Goal: Information Seeking & Learning: Find specific page/section

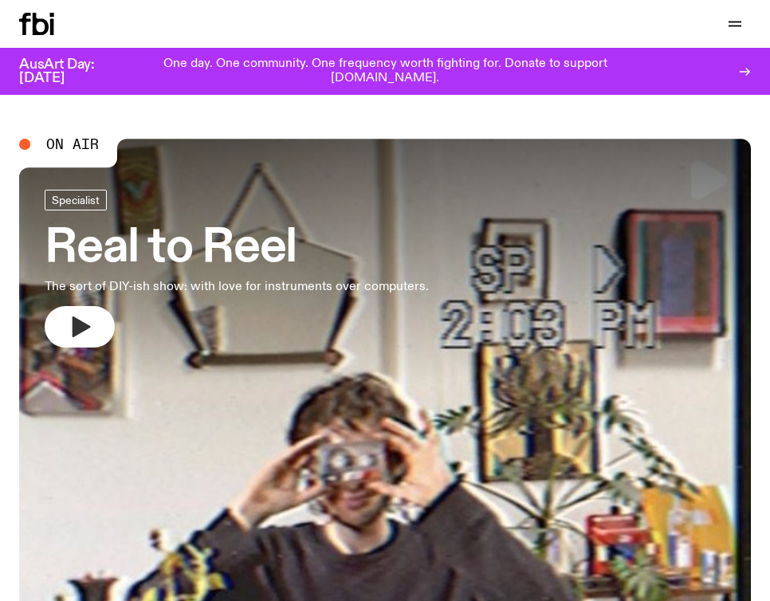
click at [75, 323] on icon "button" at bounding box center [82, 326] width 18 height 21
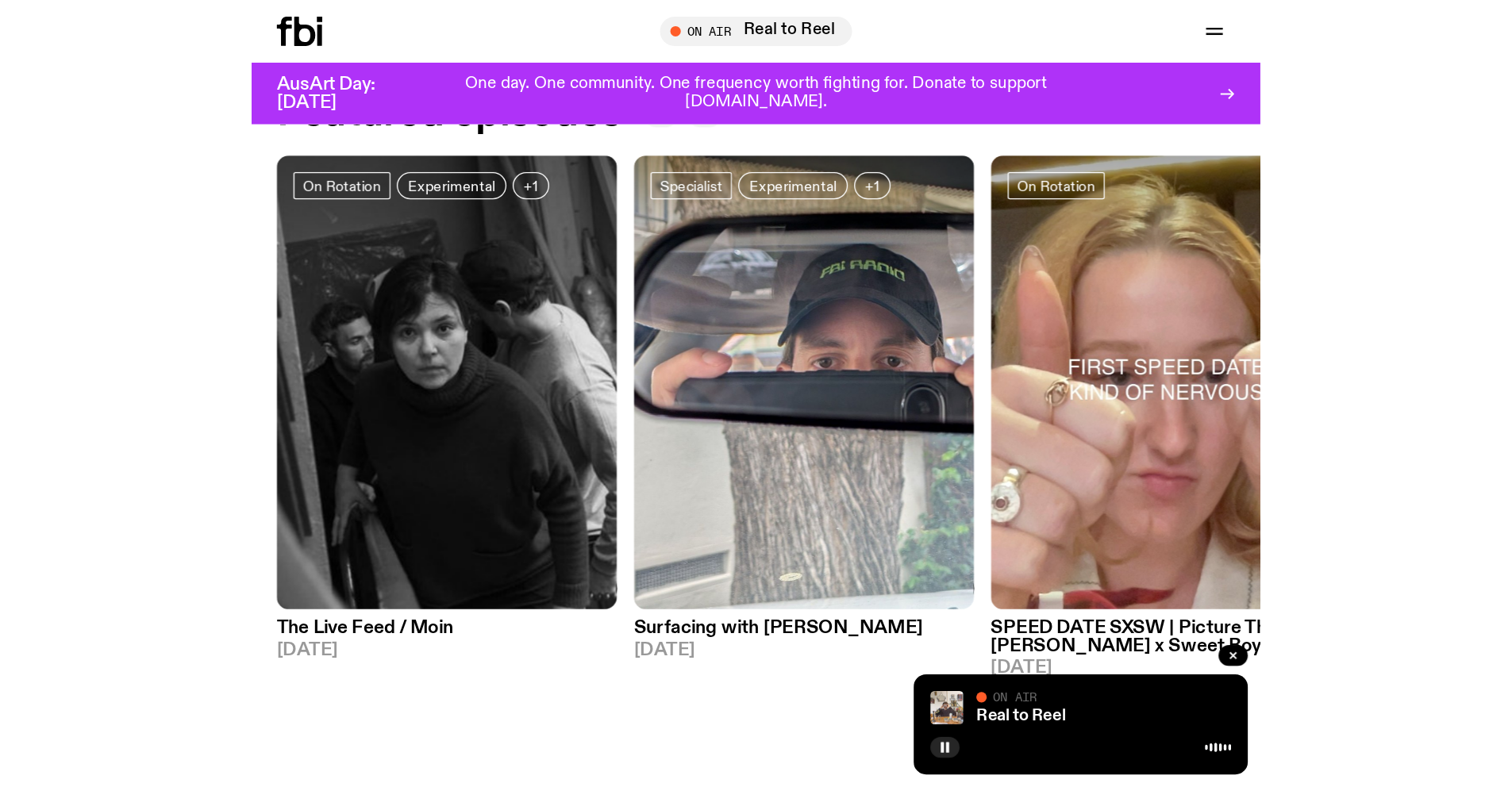
scroll to position [857, 0]
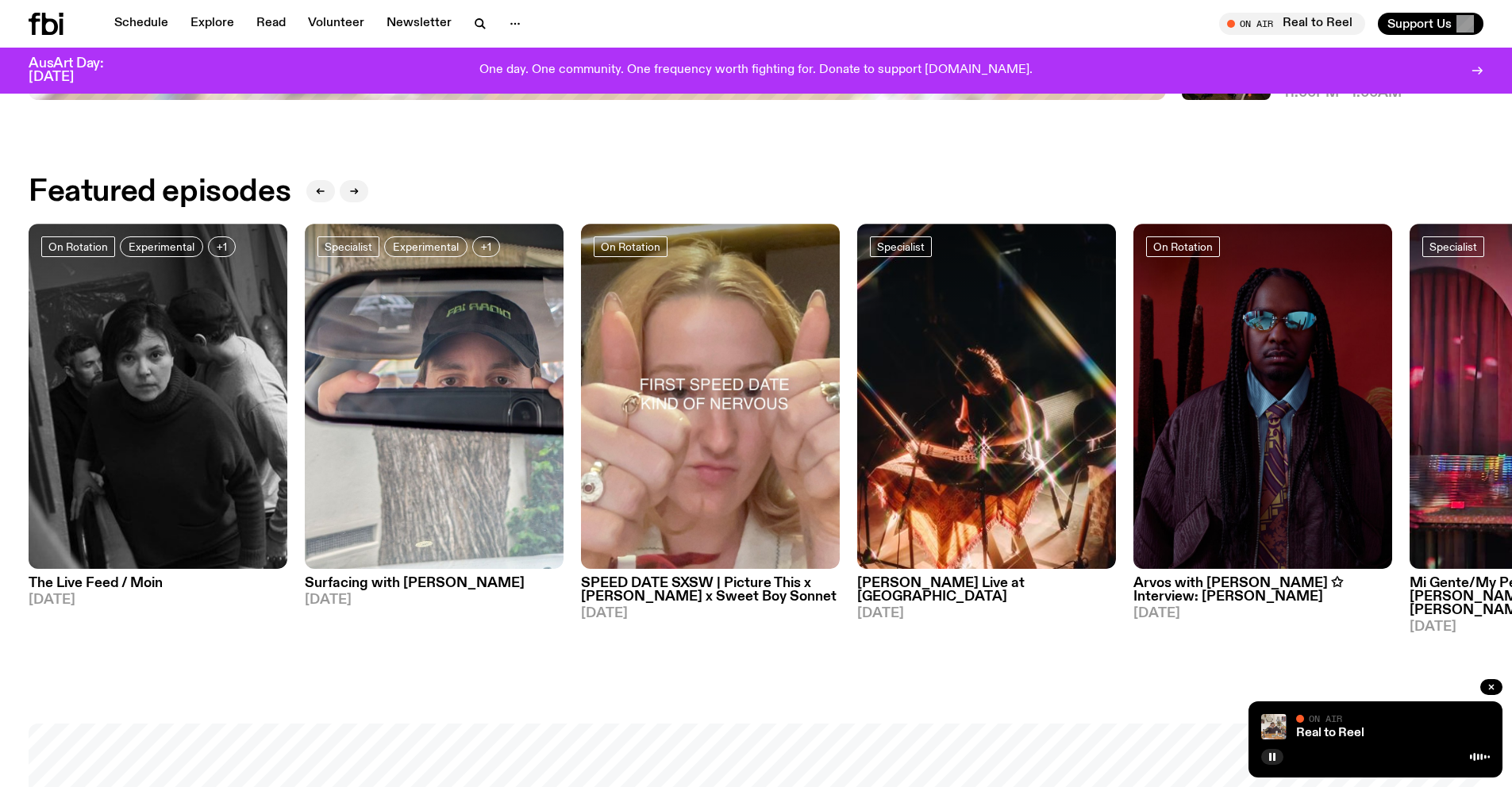
click at [702, 589] on h3 "SPEED DATE SXSW | Picture This x [PERSON_NAME] x Sweet Boy Sonnet" at bounding box center [710, 590] width 259 height 27
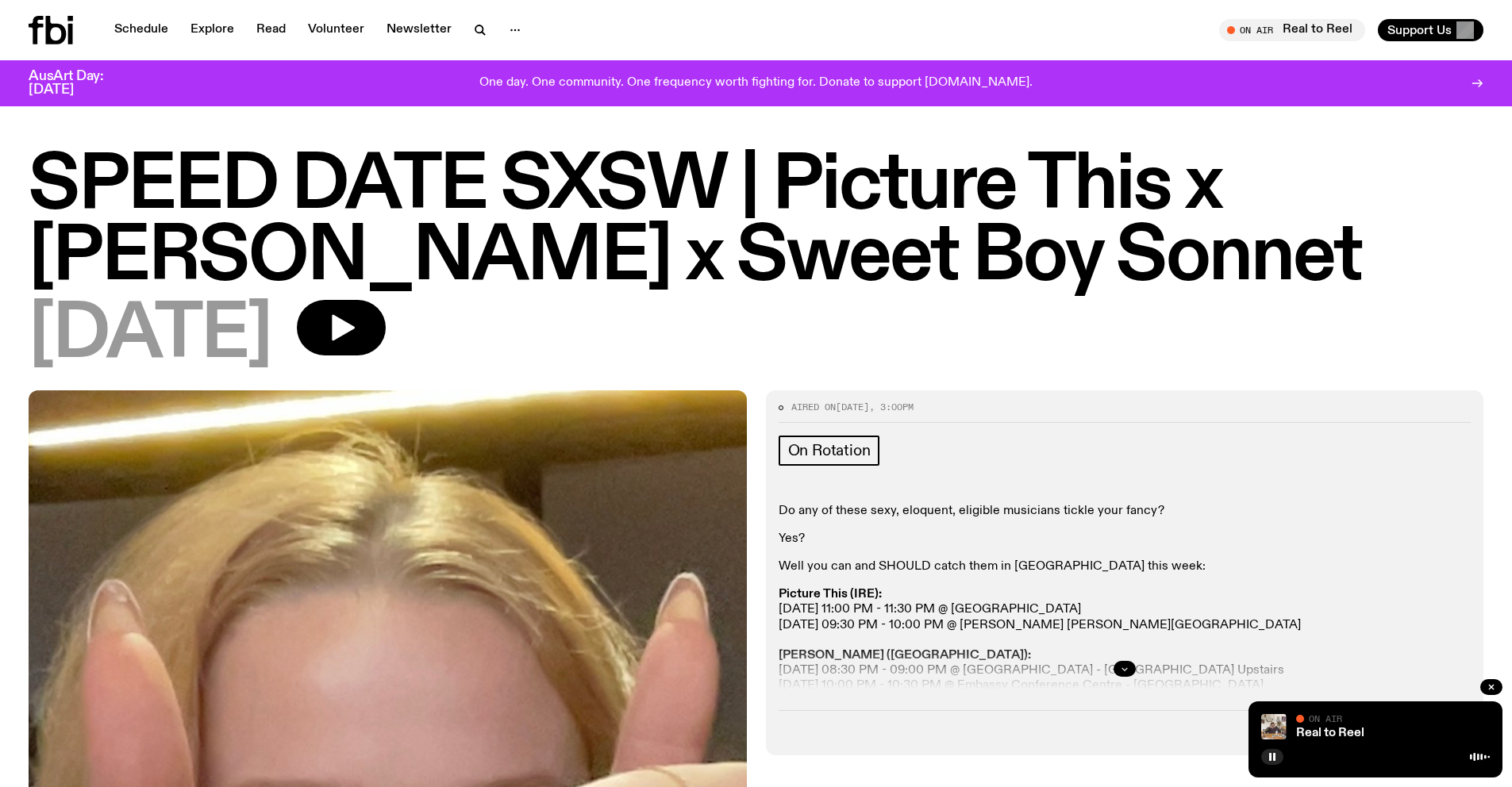
click at [766, 598] on button "button" at bounding box center [1125, 669] width 22 height 16
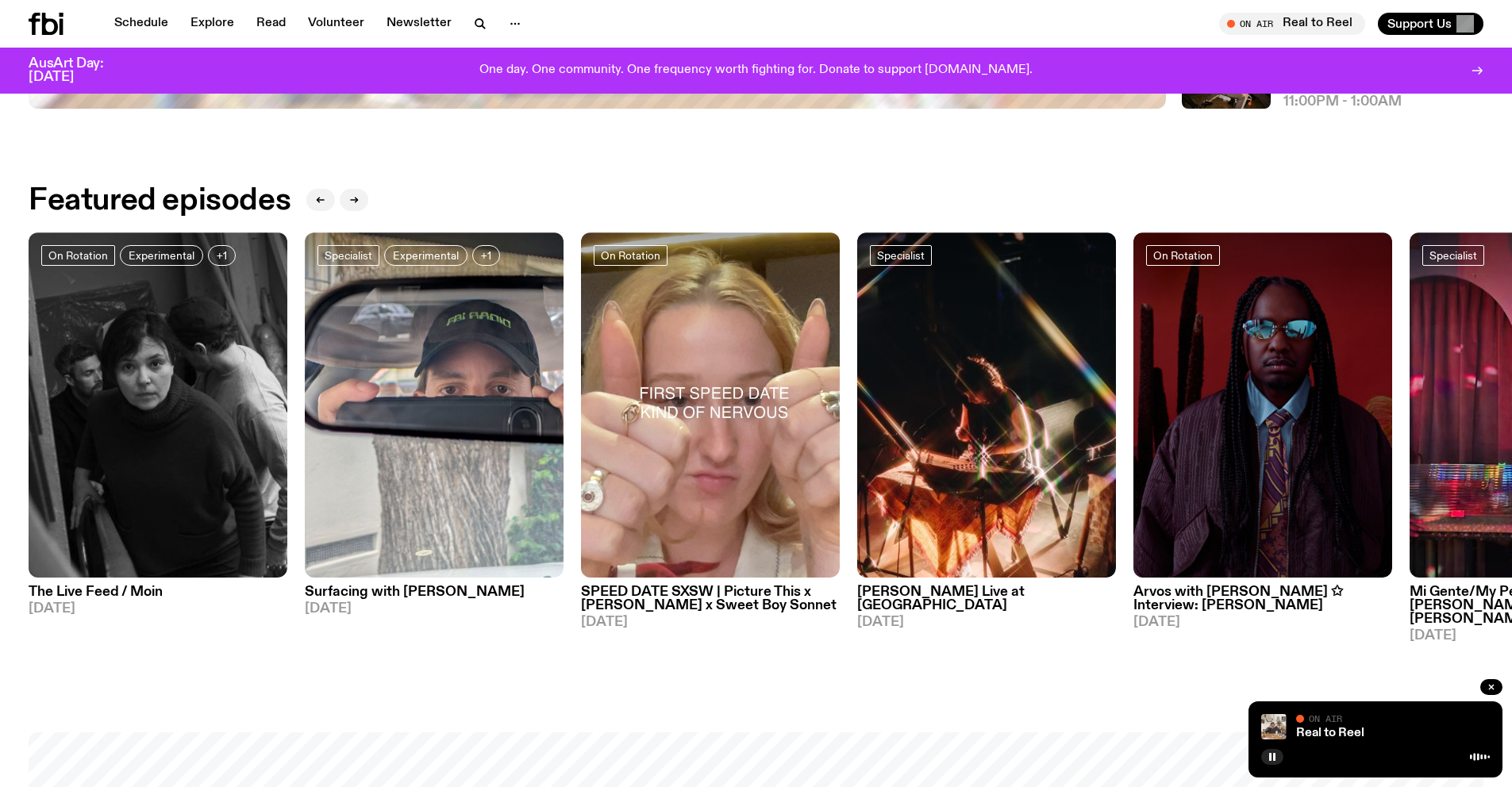
scroll to position [844, 0]
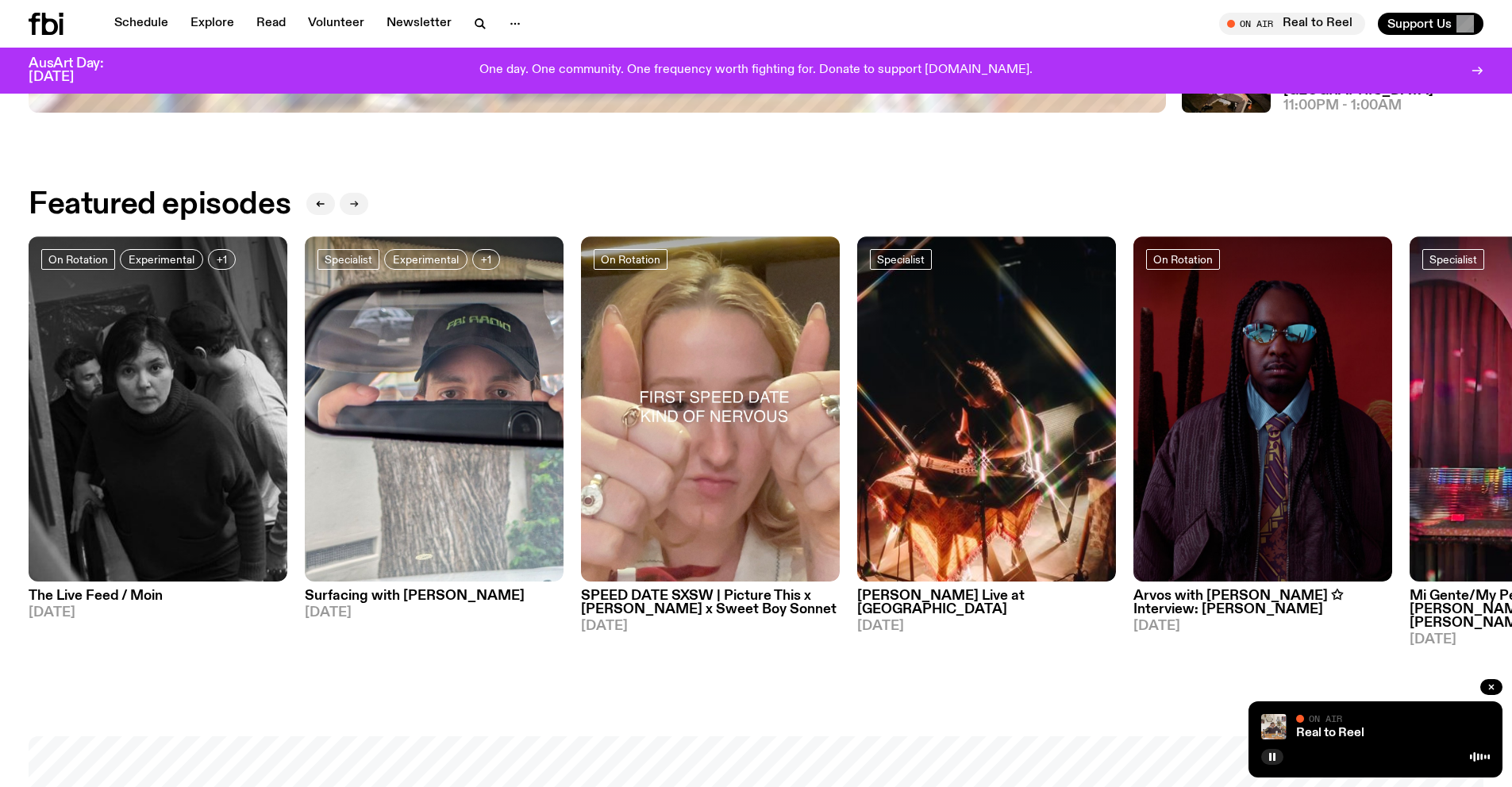
click at [346, 202] on button "button" at bounding box center [354, 204] width 29 height 22
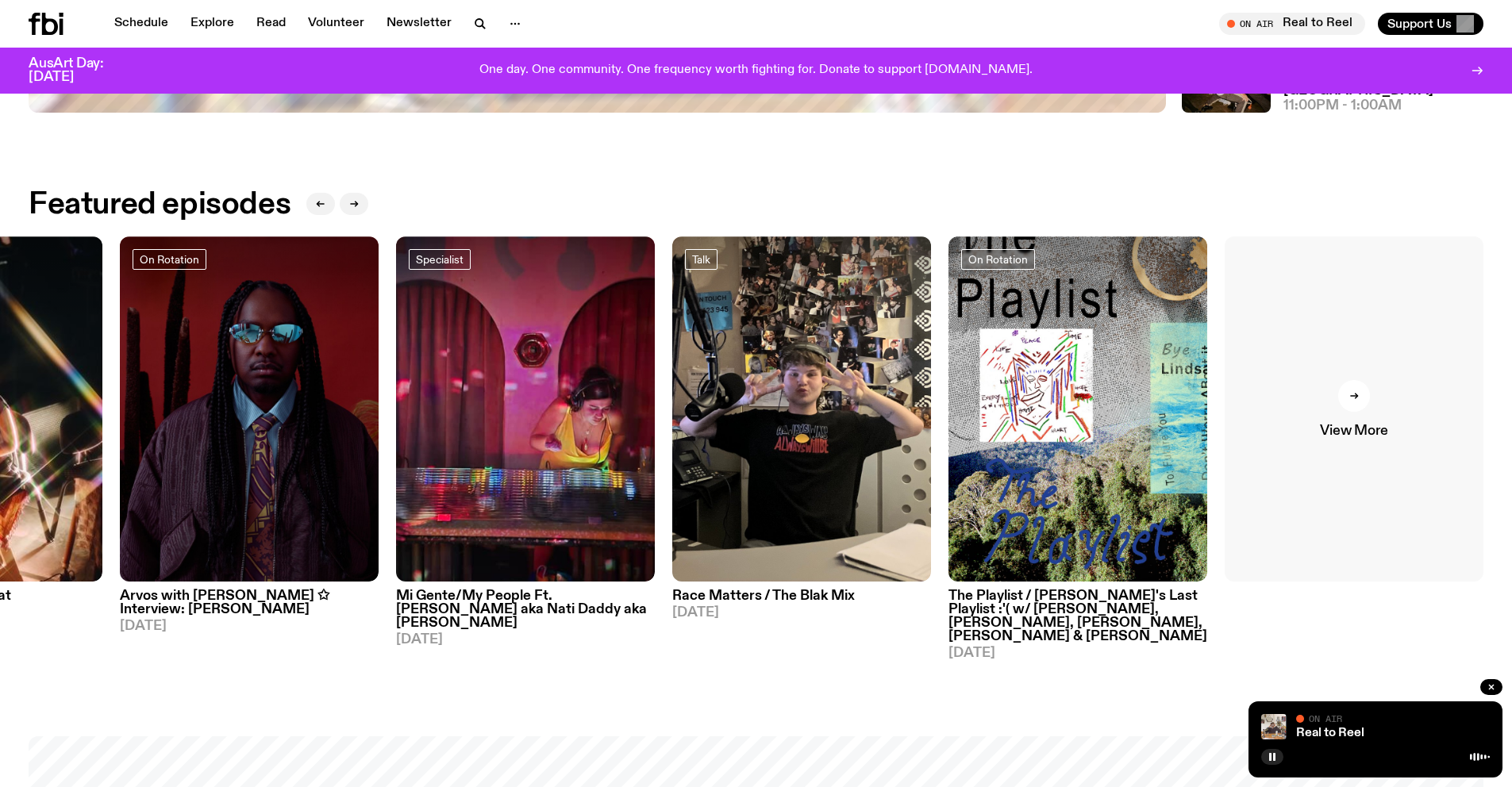
click at [766, 424] on span "View More" at bounding box center [1354, 431] width 68 height 14
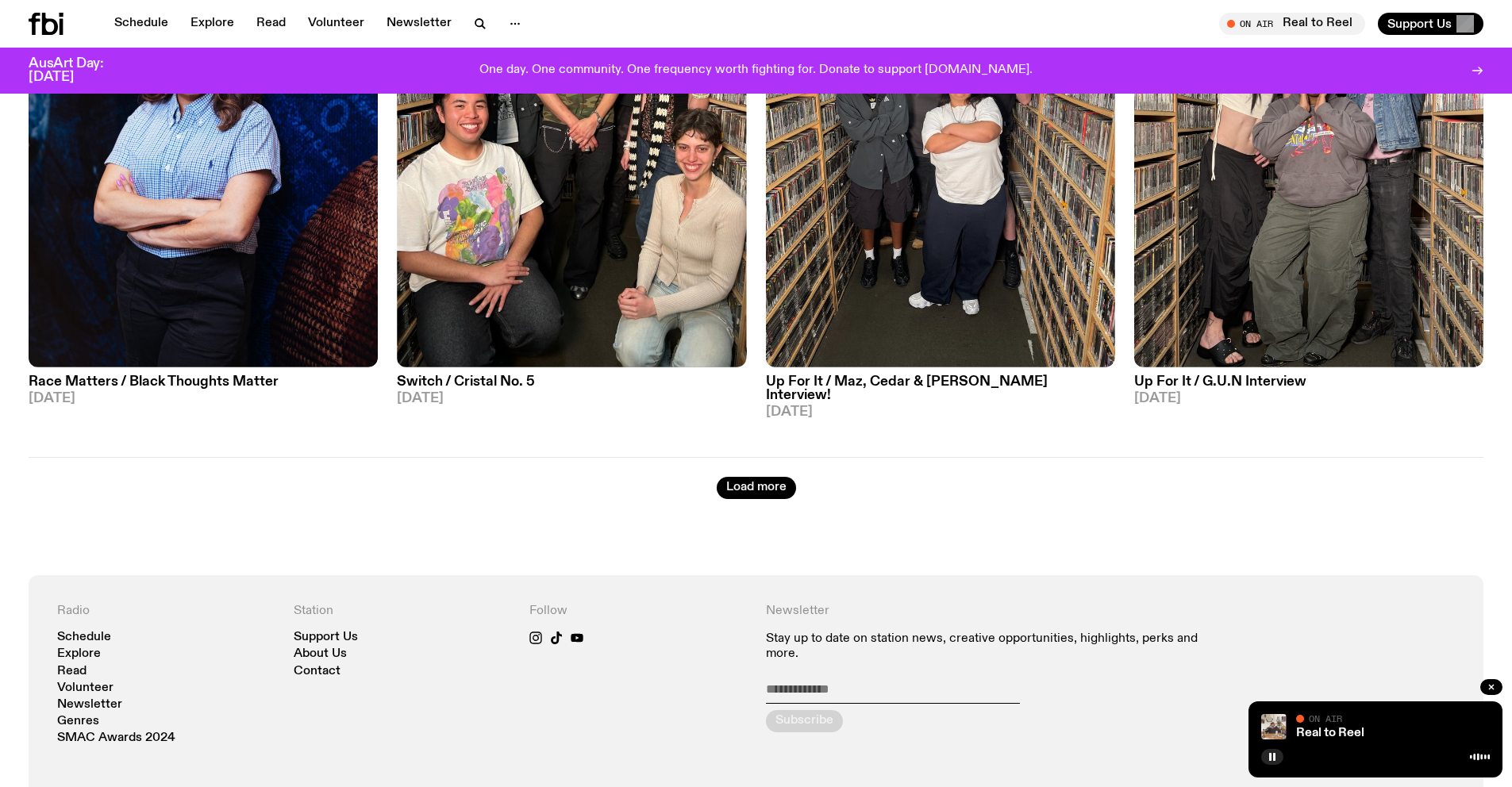
scroll to position [2131, 0]
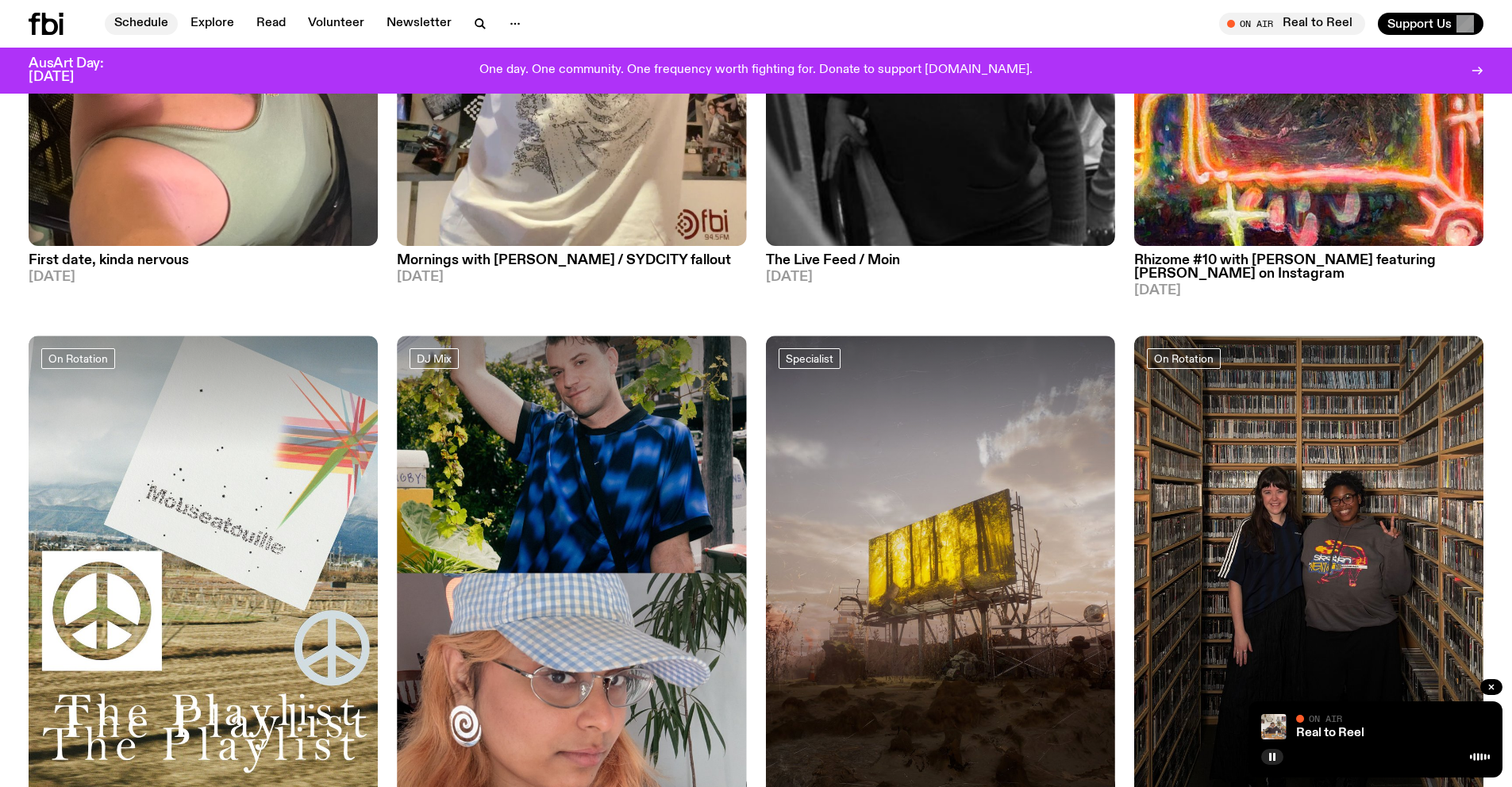
click at [143, 16] on link "Schedule" at bounding box center [140, 24] width 73 height 22
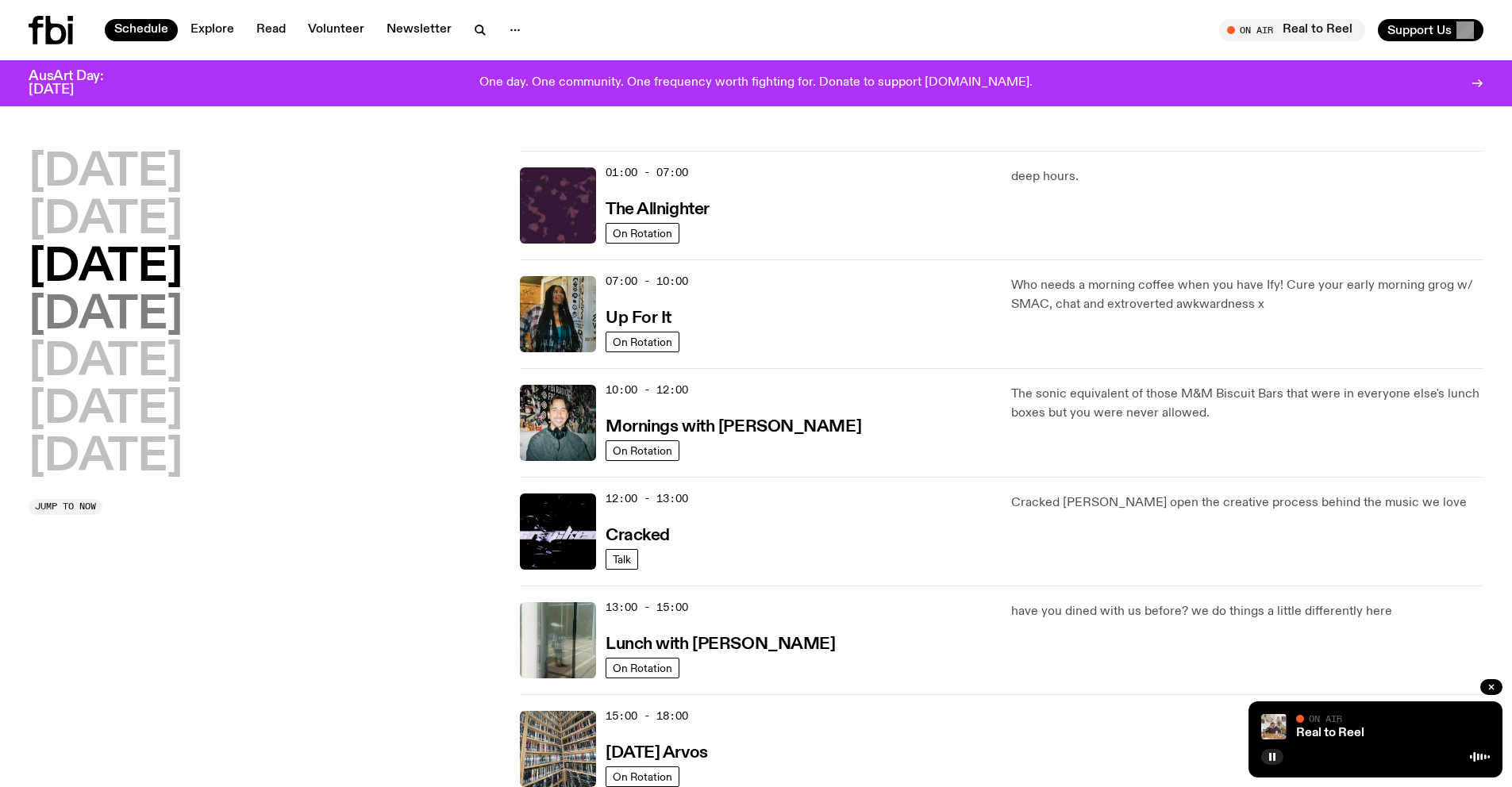
click at [123, 318] on h2 "[DATE]" at bounding box center [106, 316] width 154 height 45
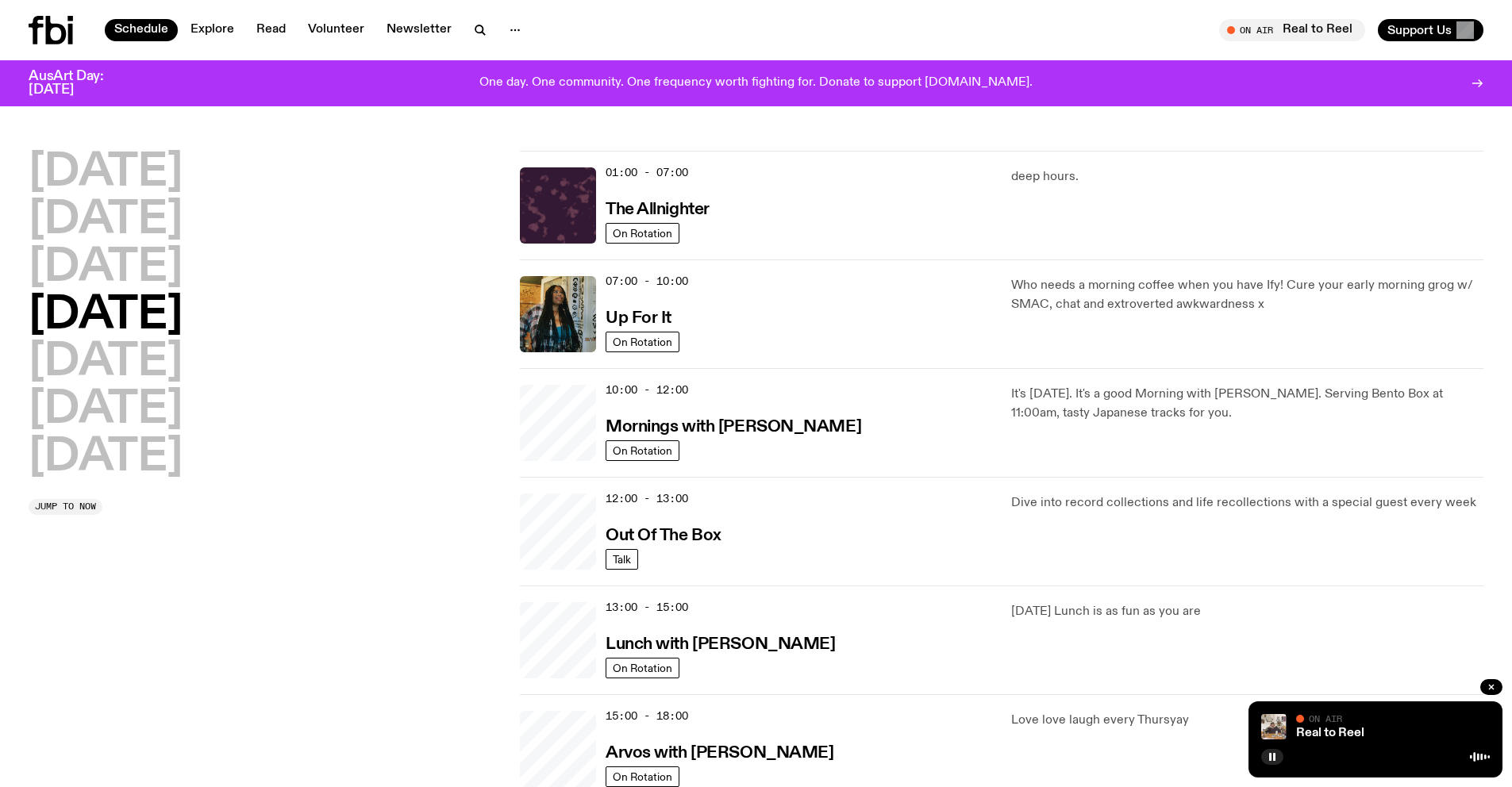
scroll to position [45, 0]
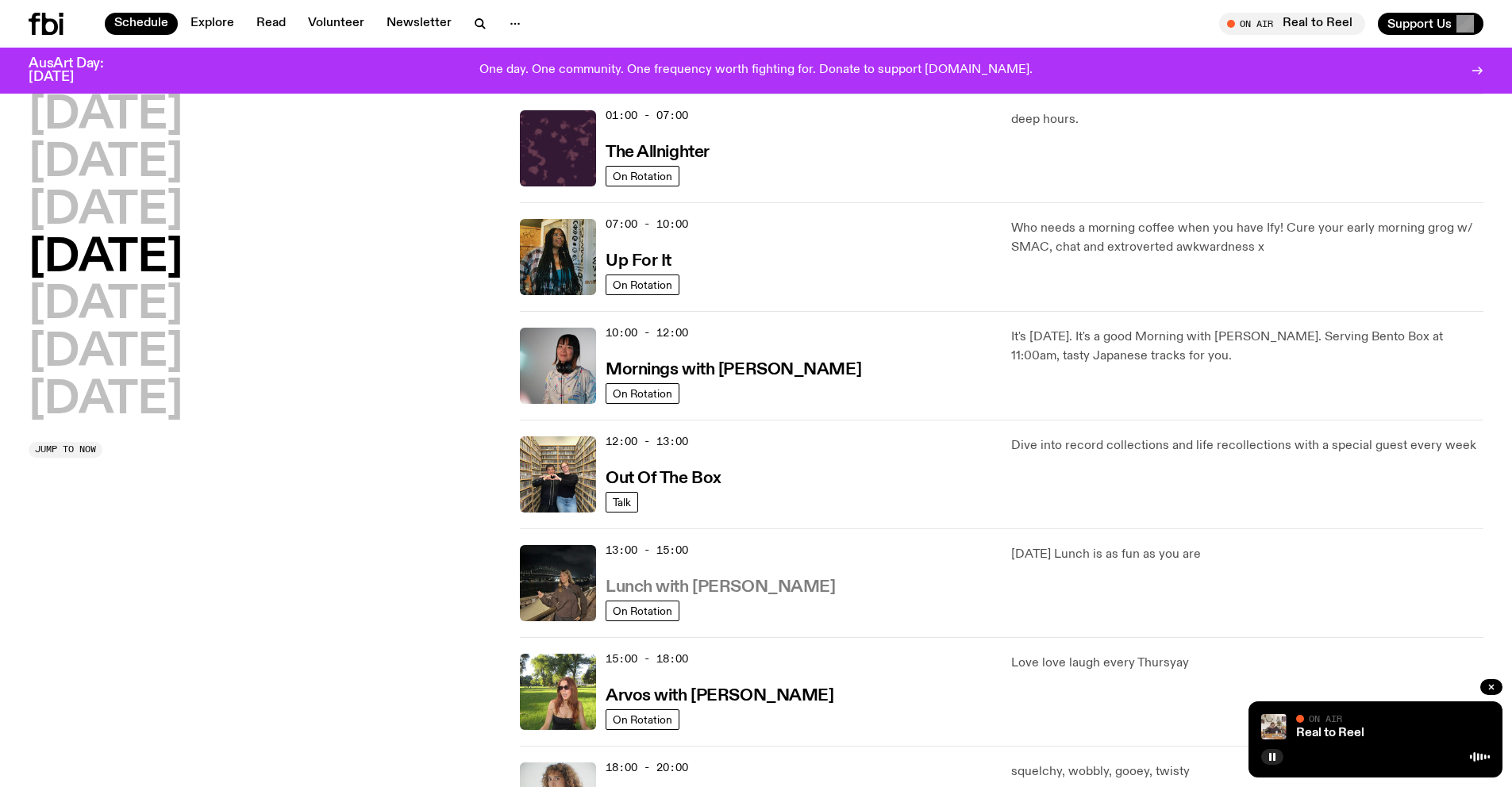
click at [726, 586] on h3 "Lunch with [PERSON_NAME]" at bounding box center [720, 588] width 229 height 17
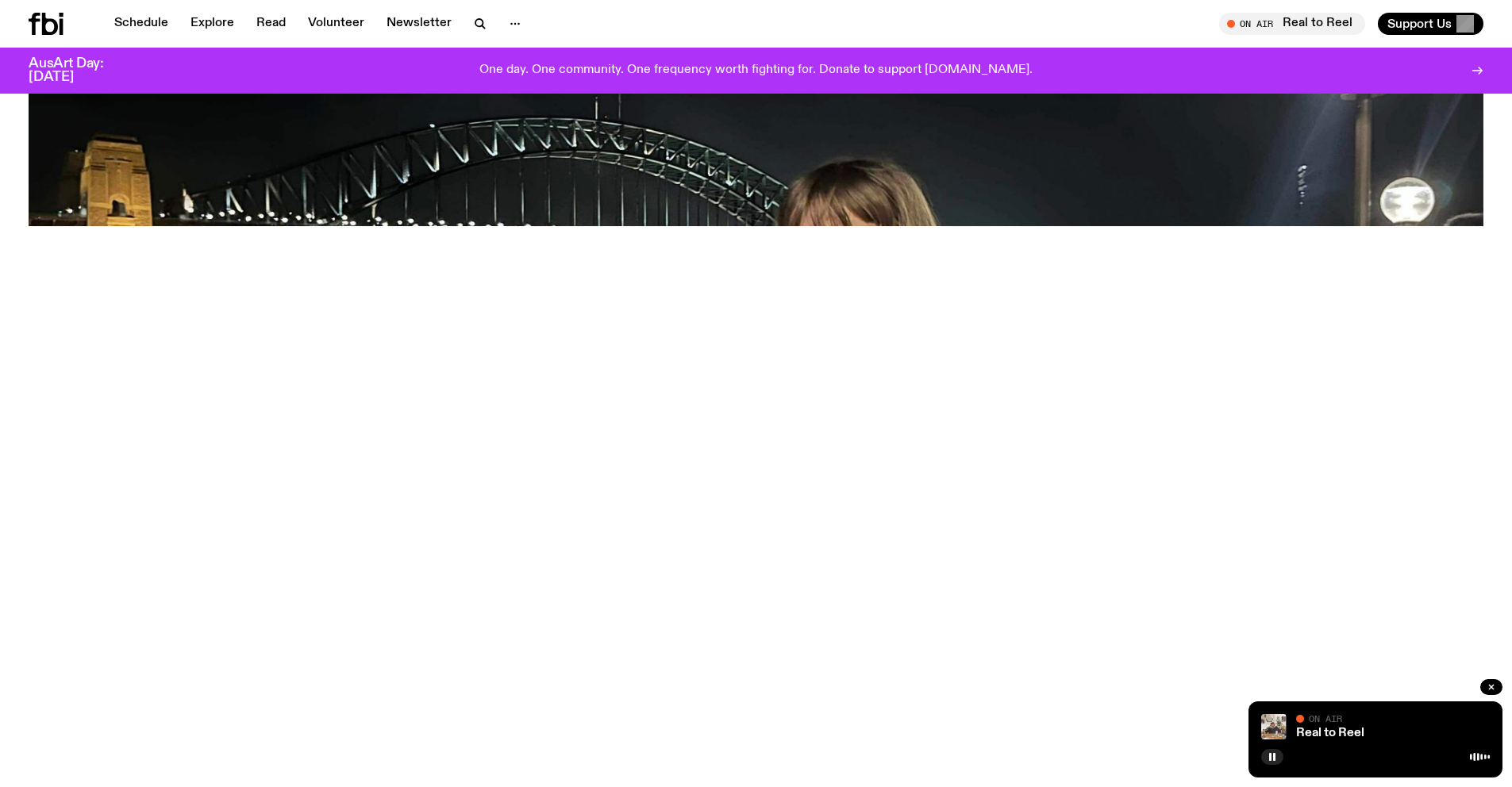
scroll to position [1025, 0]
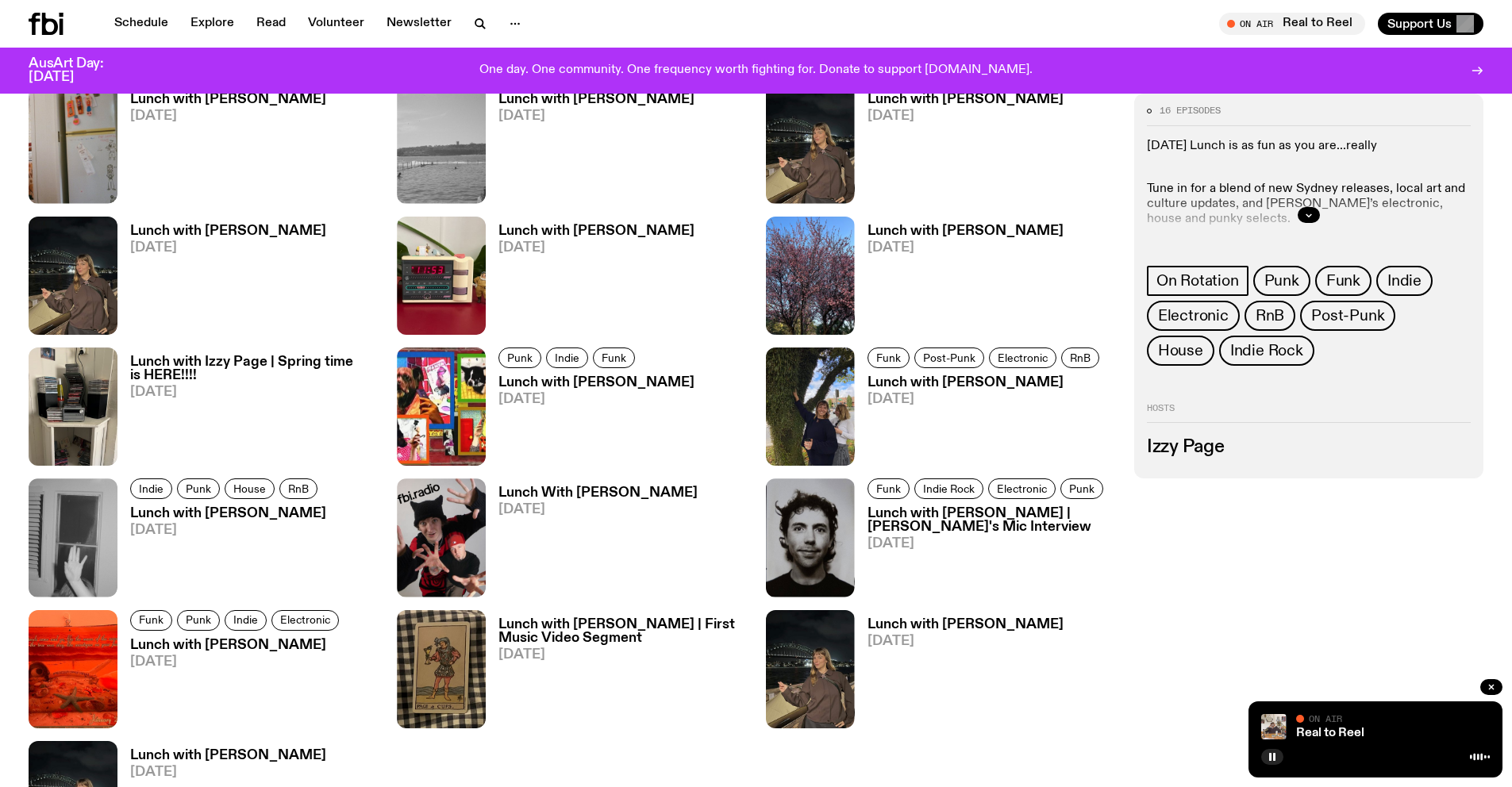
click at [53, 25] on icon at bounding box center [46, 24] width 35 height 22
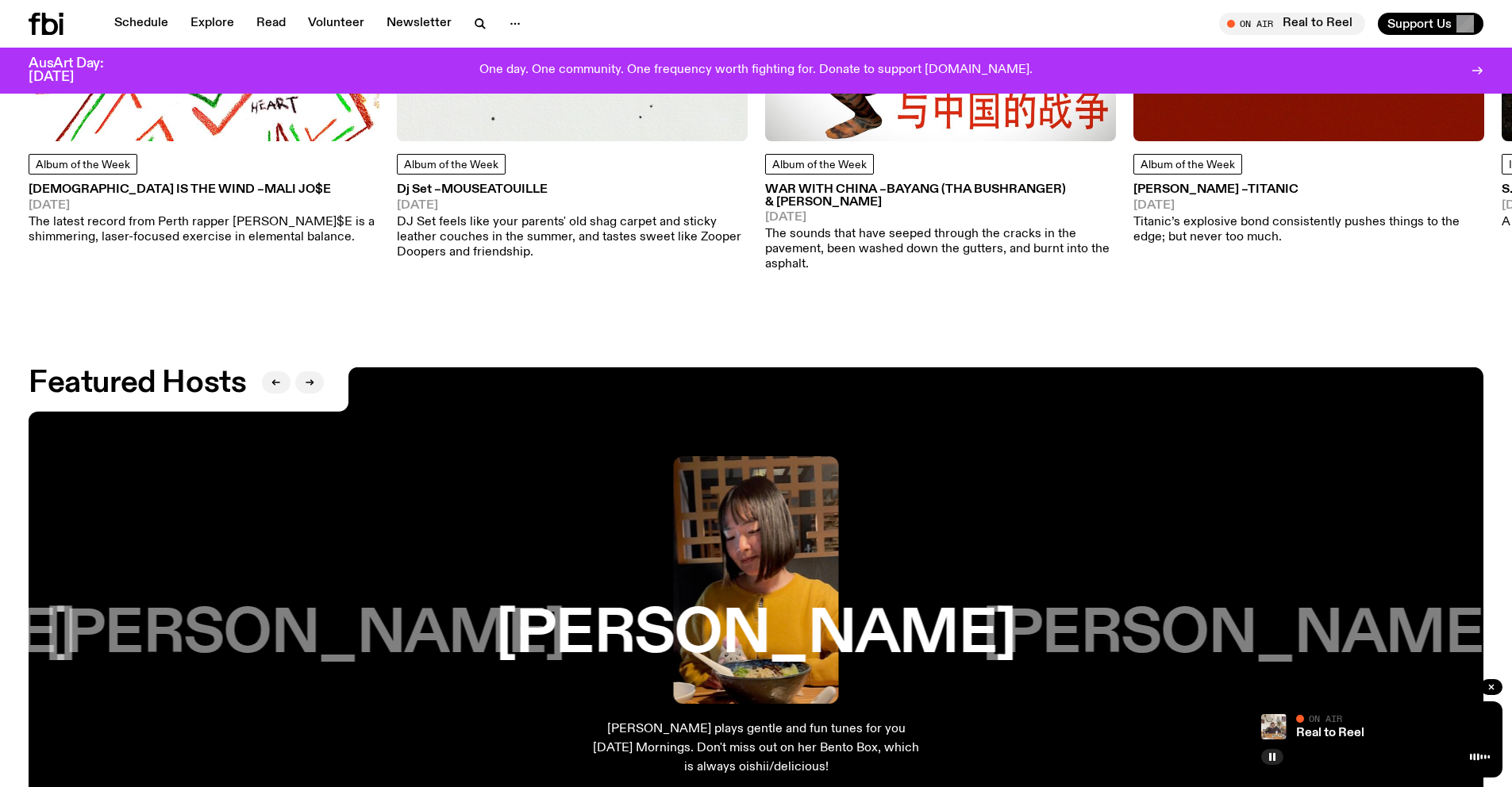
scroll to position [3006, 0]
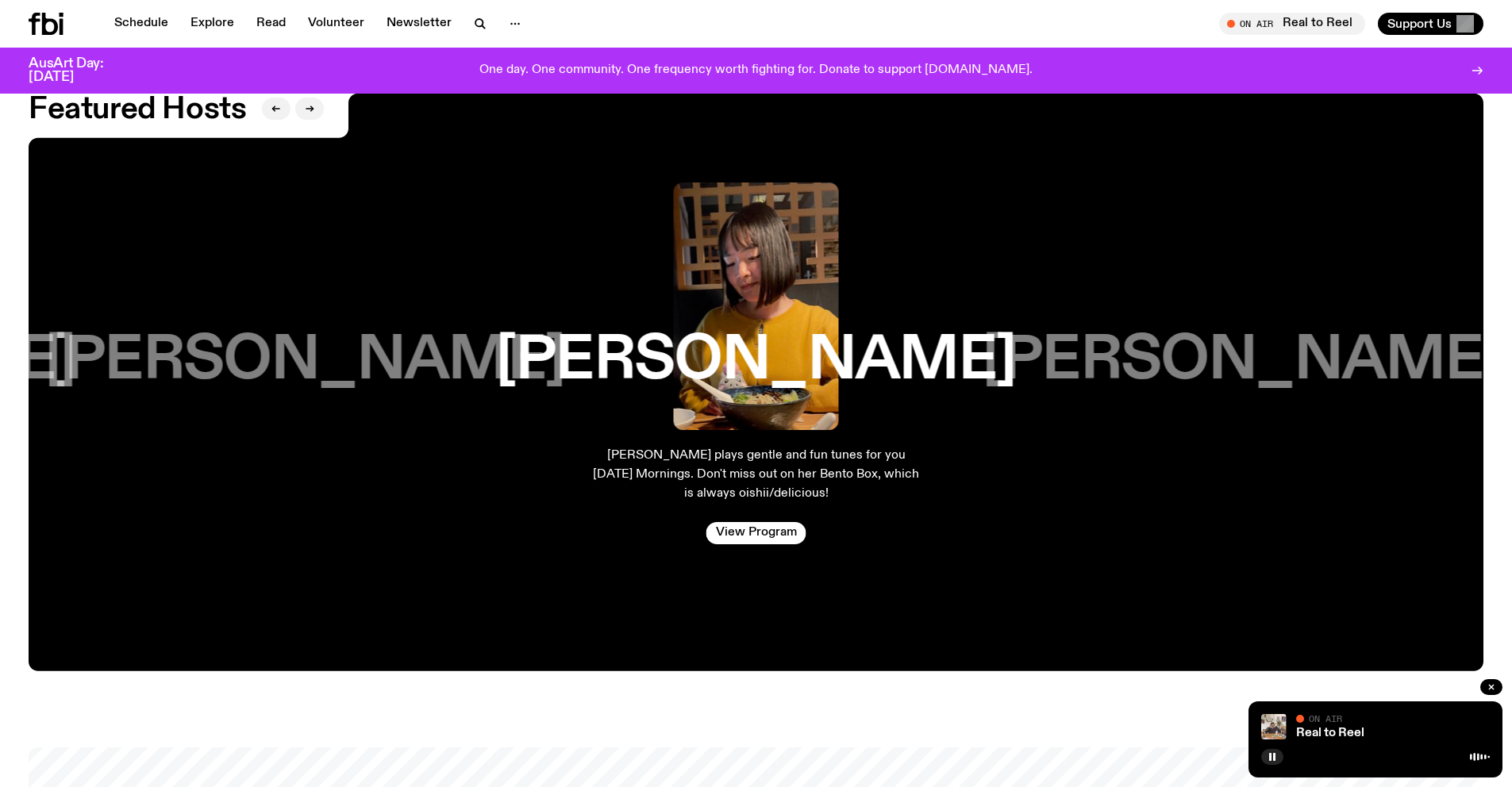
click at [353, 339] on h3 "[PERSON_NAME]" at bounding box center [305, 361] width 520 height 61
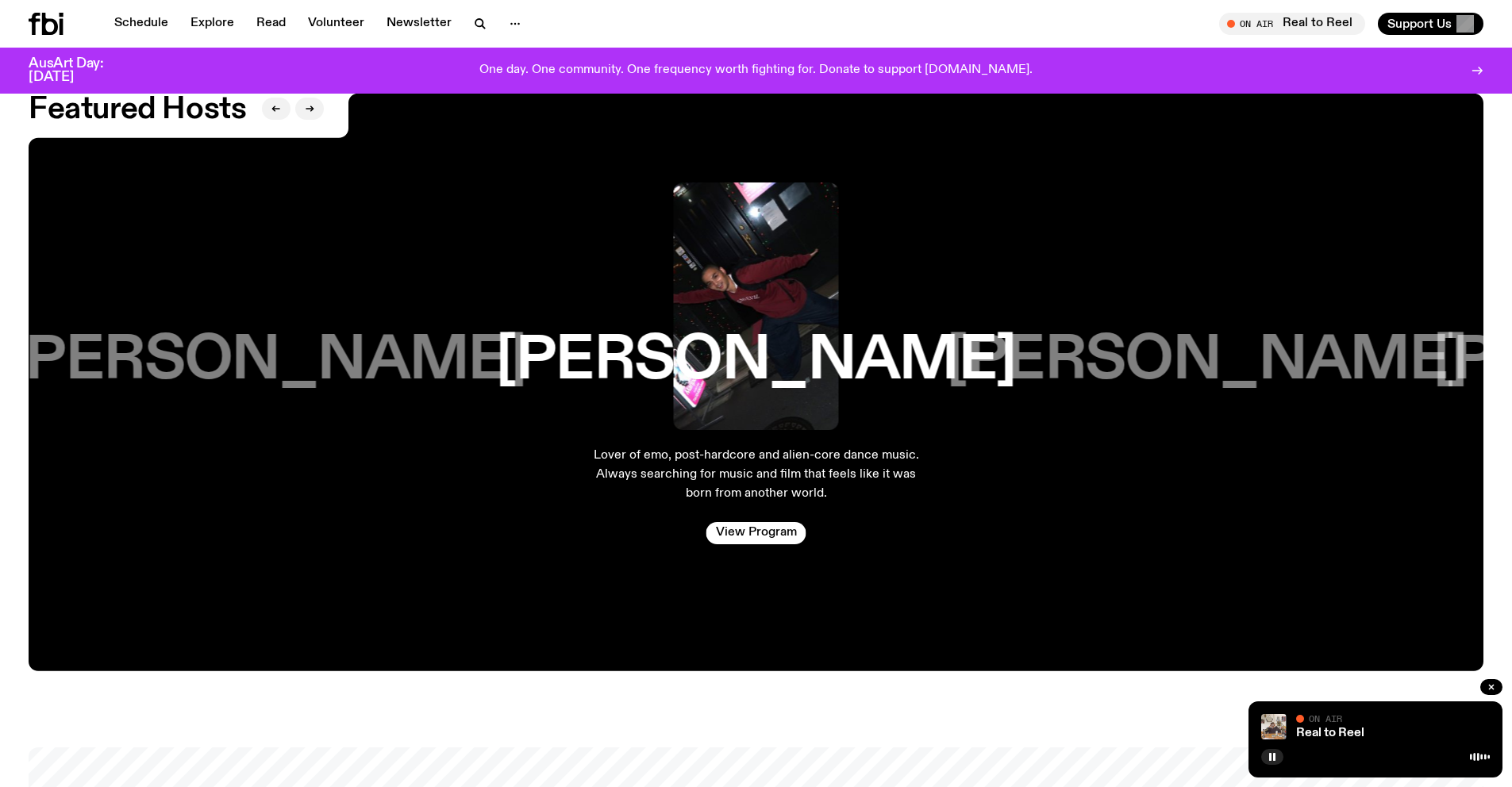
click at [353, 336] on h3 "[PERSON_NAME]" at bounding box center [266, 361] width 520 height 61
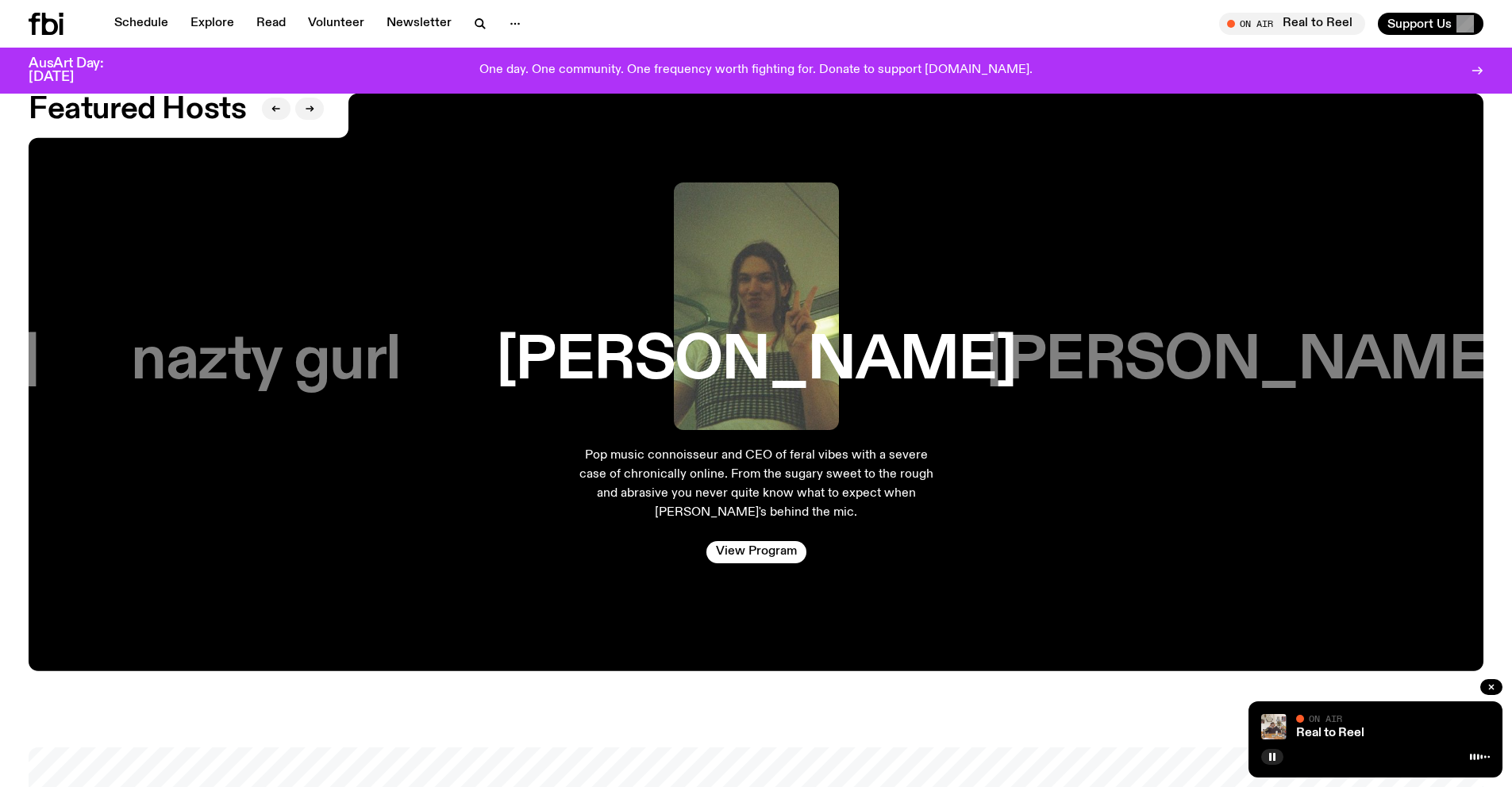
click at [353, 336] on h3 "nazty gurl" at bounding box center [265, 361] width 269 height 61
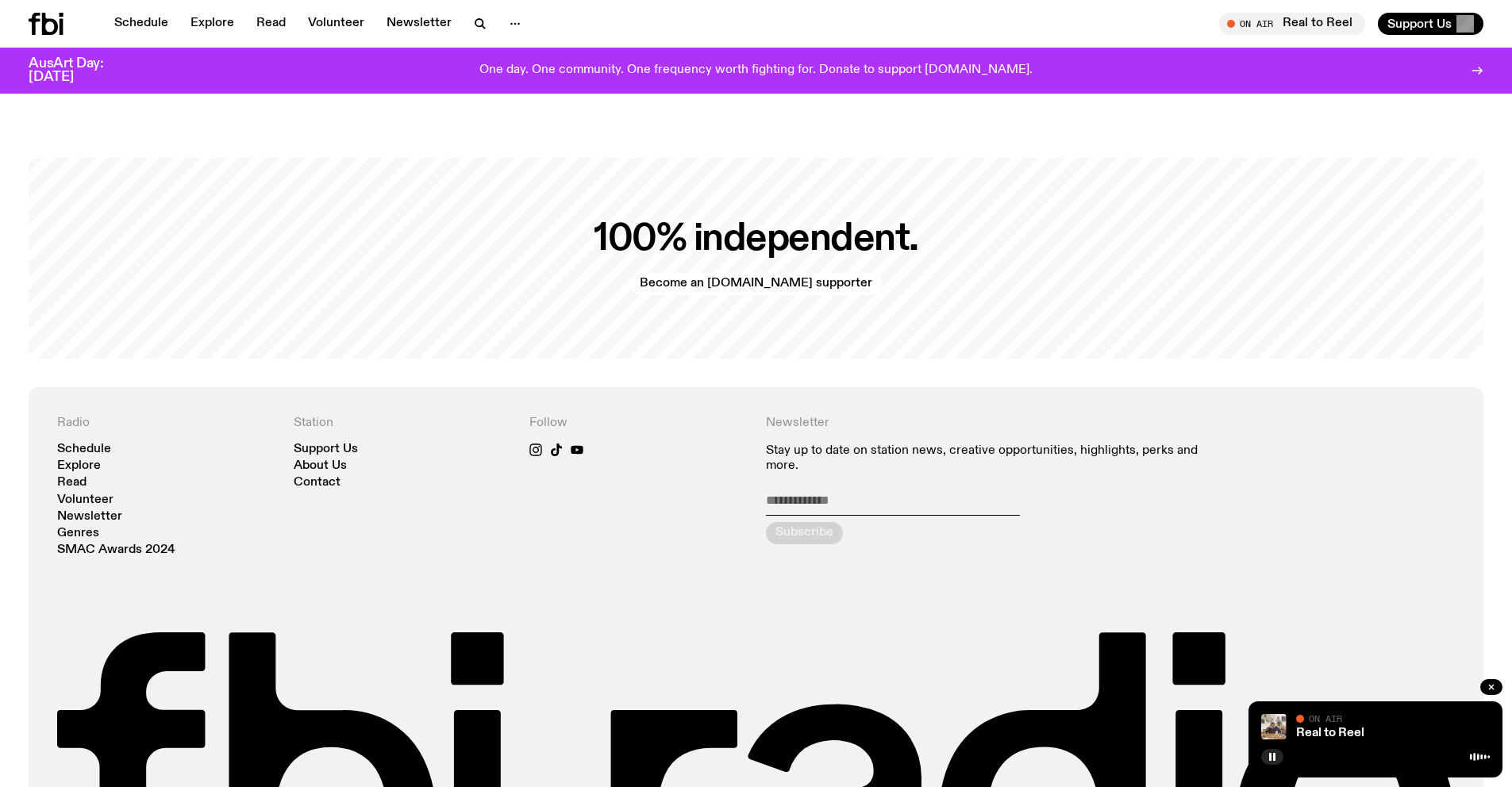
scroll to position [3709, 0]
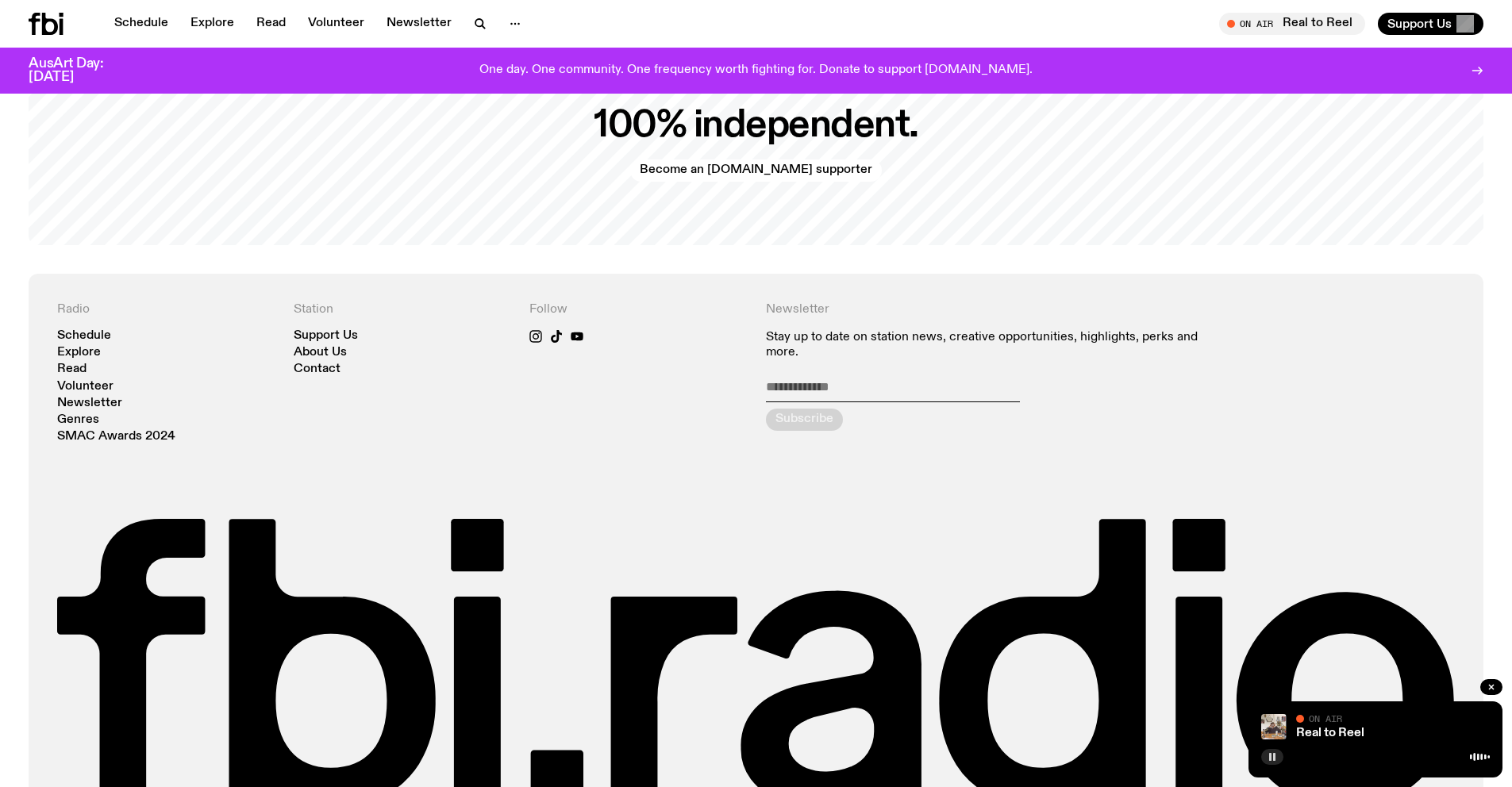
click at [766, 598] on icon "button" at bounding box center [1272, 757] width 10 height 10
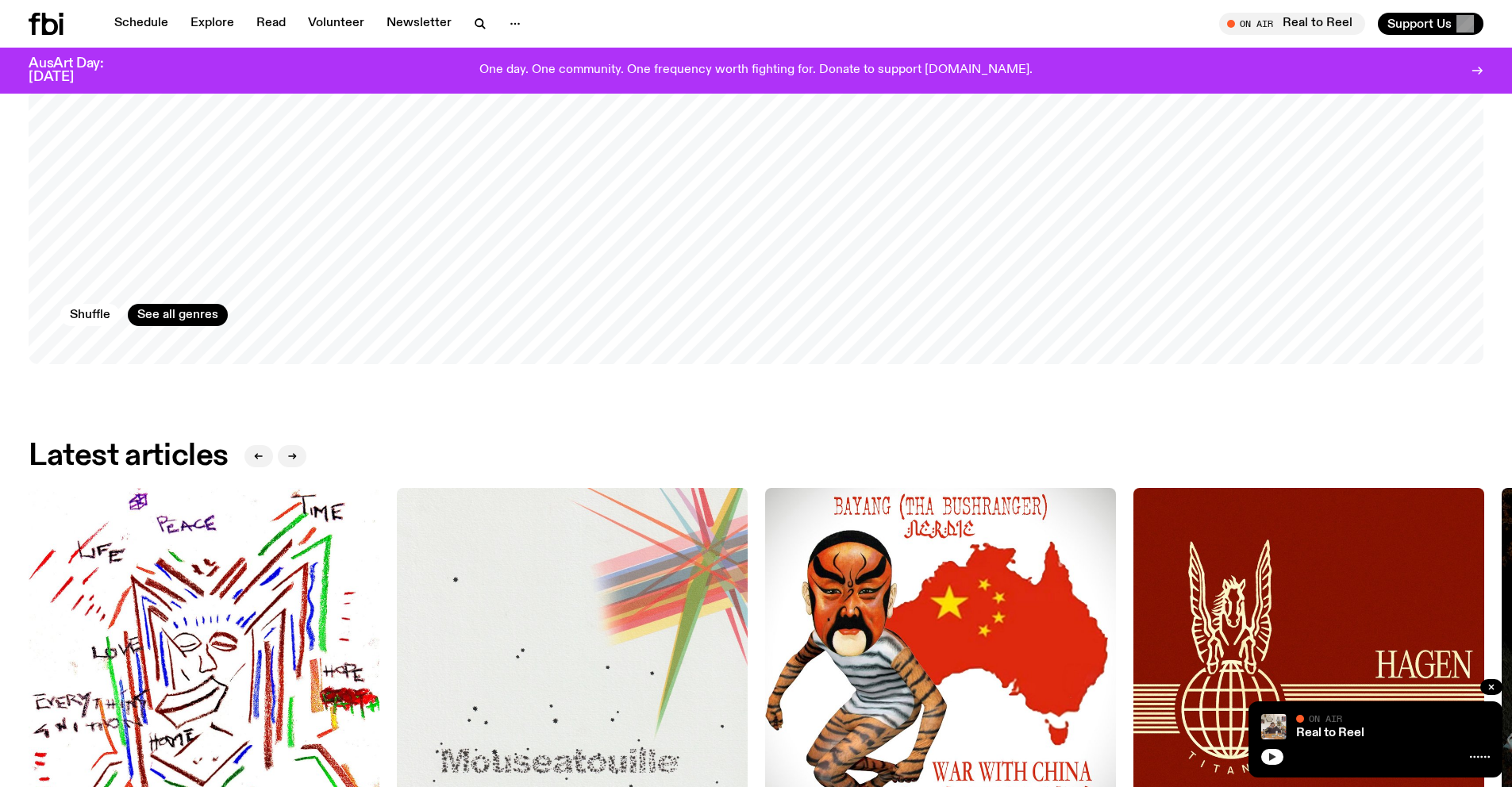
scroll to position [725, 0]
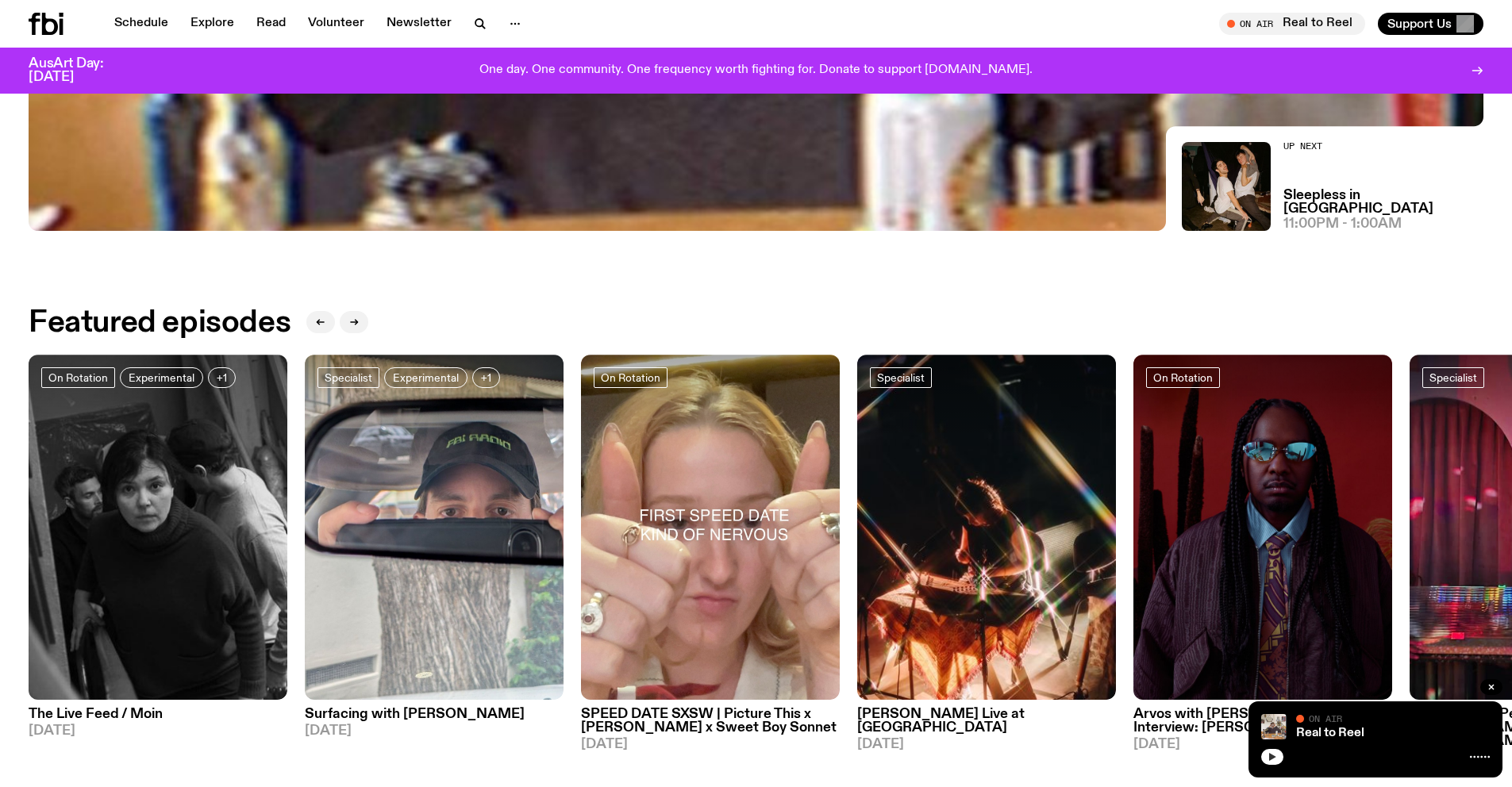
click at [697, 598] on h3 "SPEED DATE SXSW | Picture This x [PERSON_NAME] x Sweet Boy Sonnet" at bounding box center [710, 721] width 259 height 27
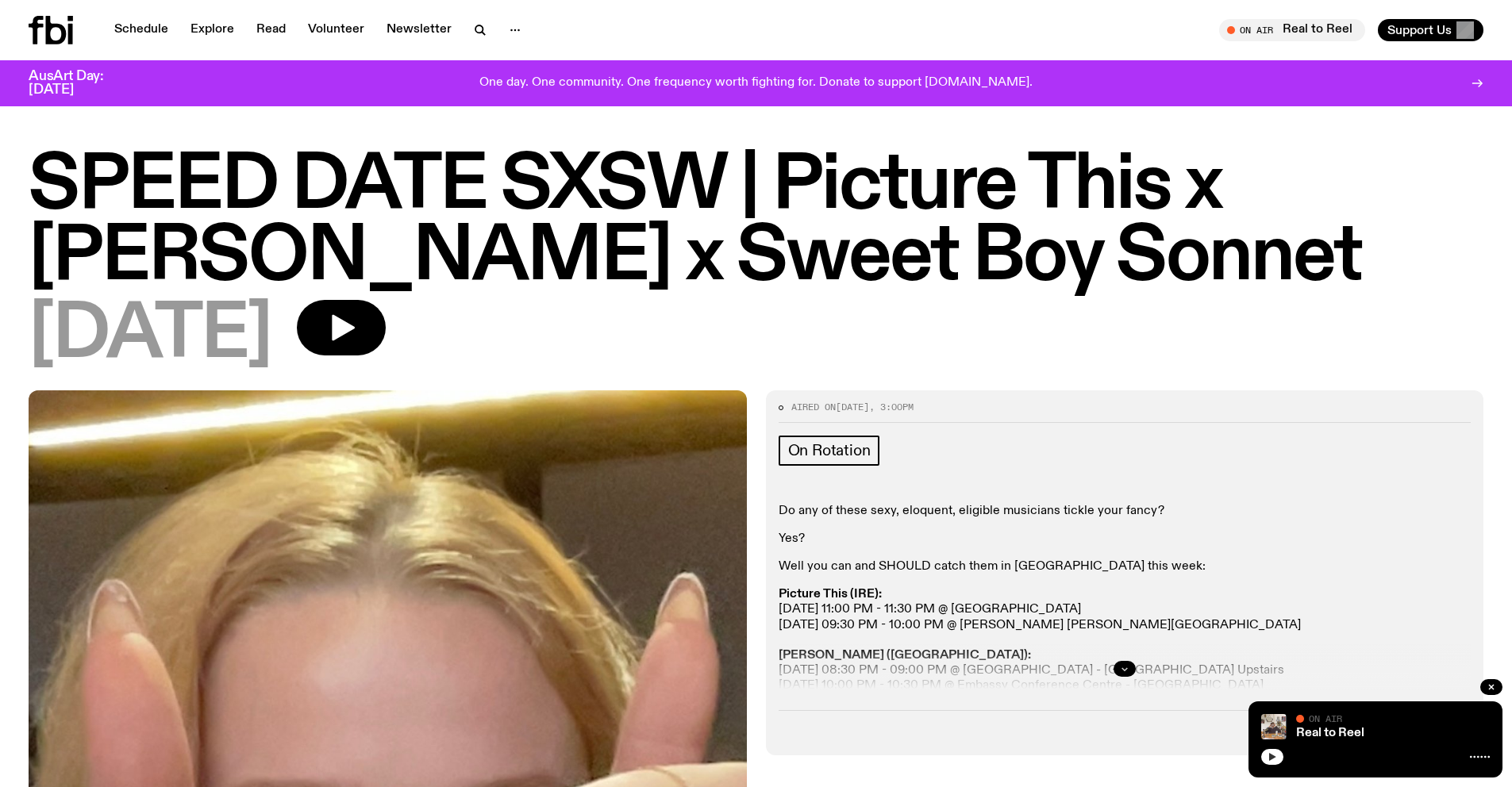
click at [766, 598] on icon "button" at bounding box center [1125, 669] width 10 height 10
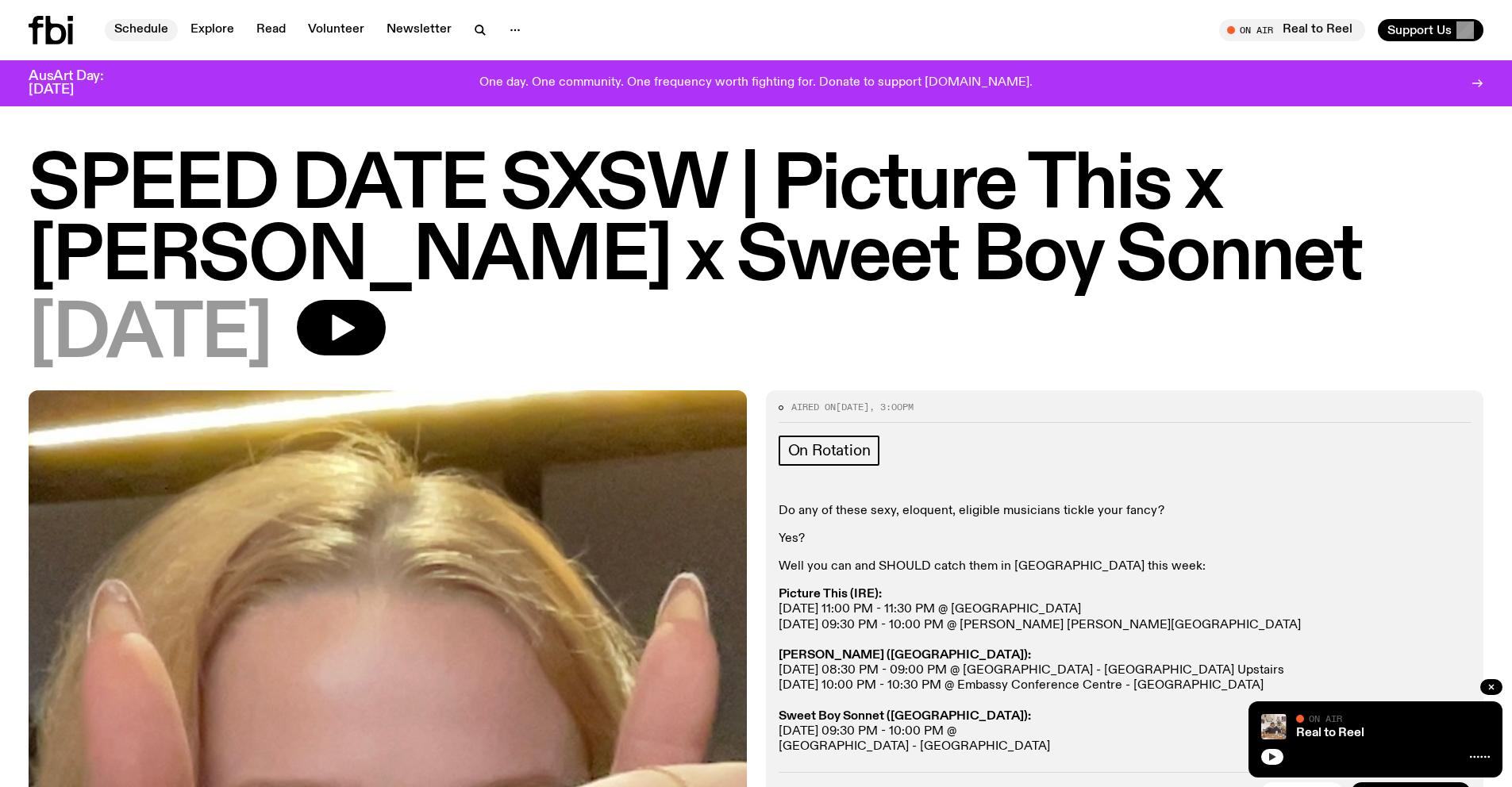
click at [139, 31] on link "Schedule" at bounding box center [140, 30] width 73 height 22
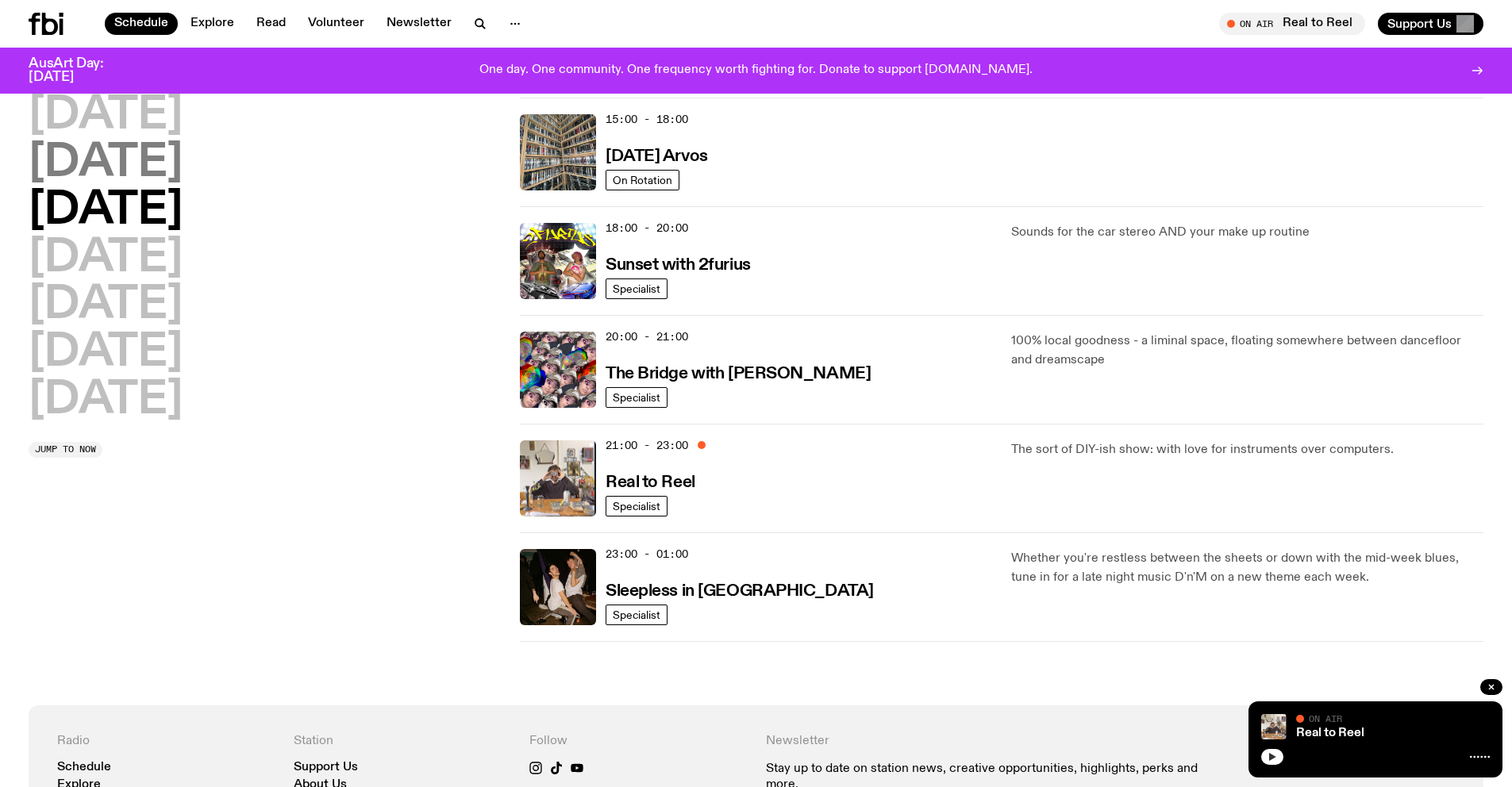
click at [162, 158] on h2 "[DATE]" at bounding box center [106, 163] width 154 height 45
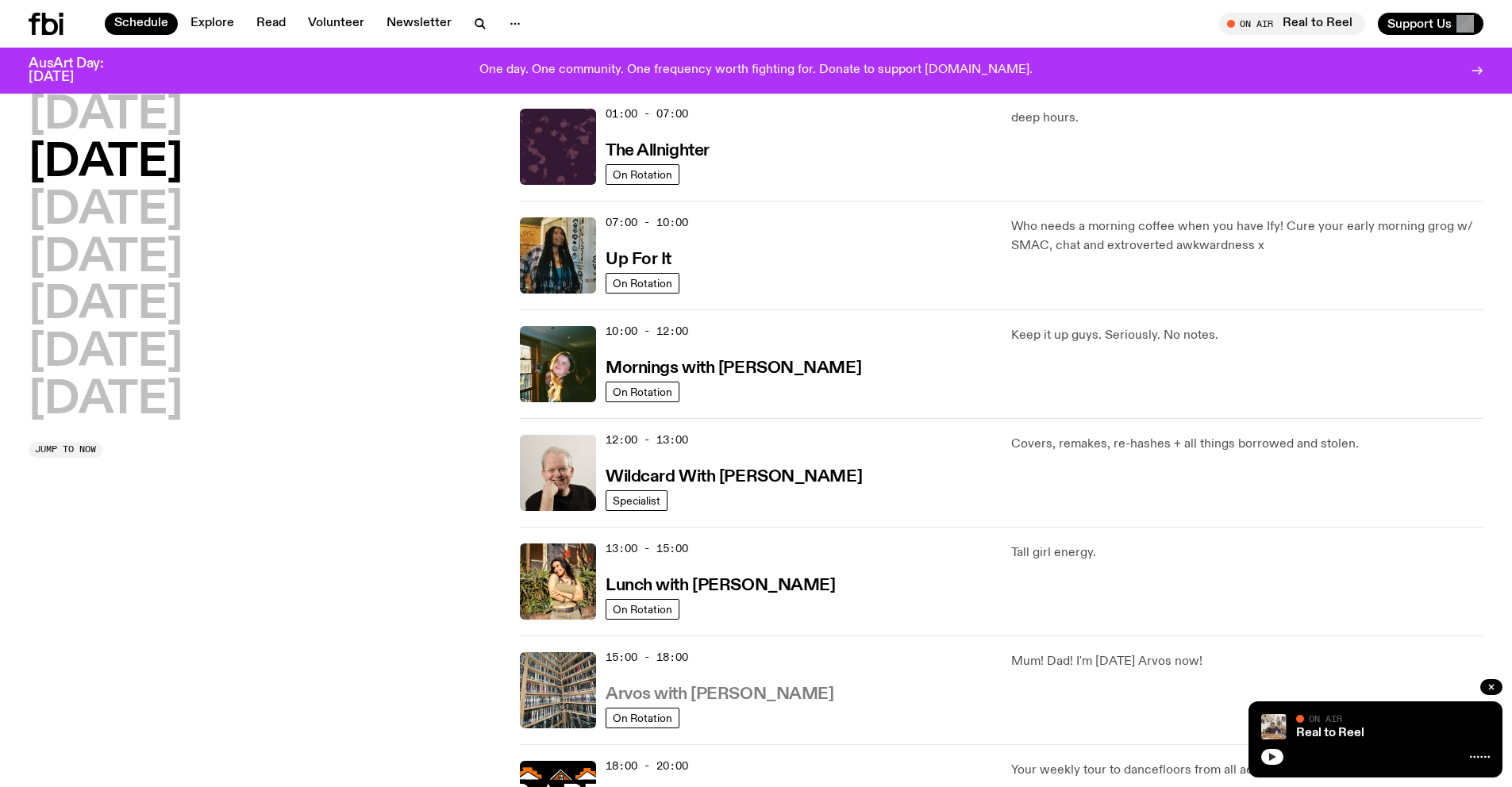
scroll to position [351, 0]
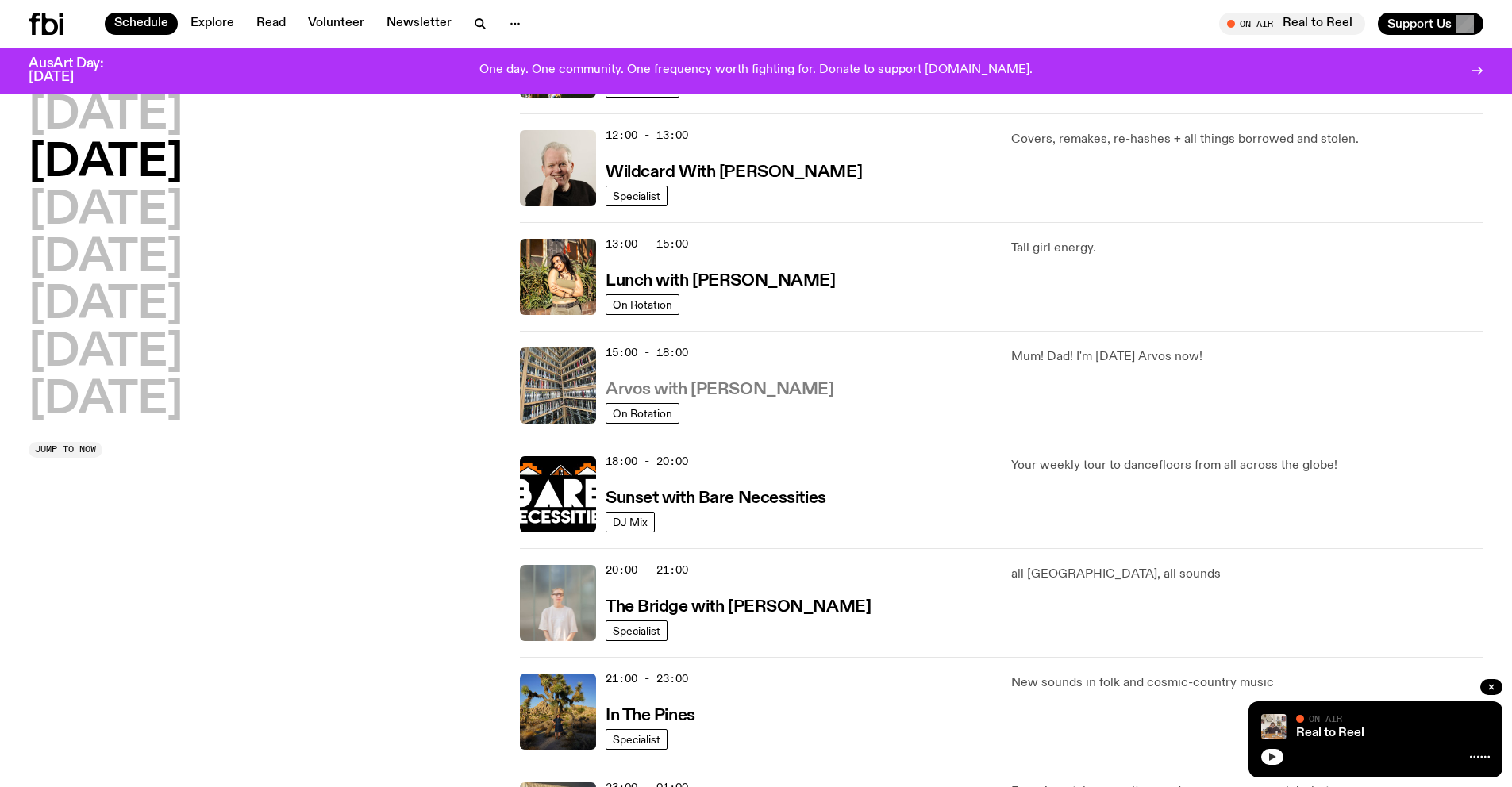
click at [722, 386] on h3 "Arvos with [PERSON_NAME]" at bounding box center [719, 390] width 228 height 17
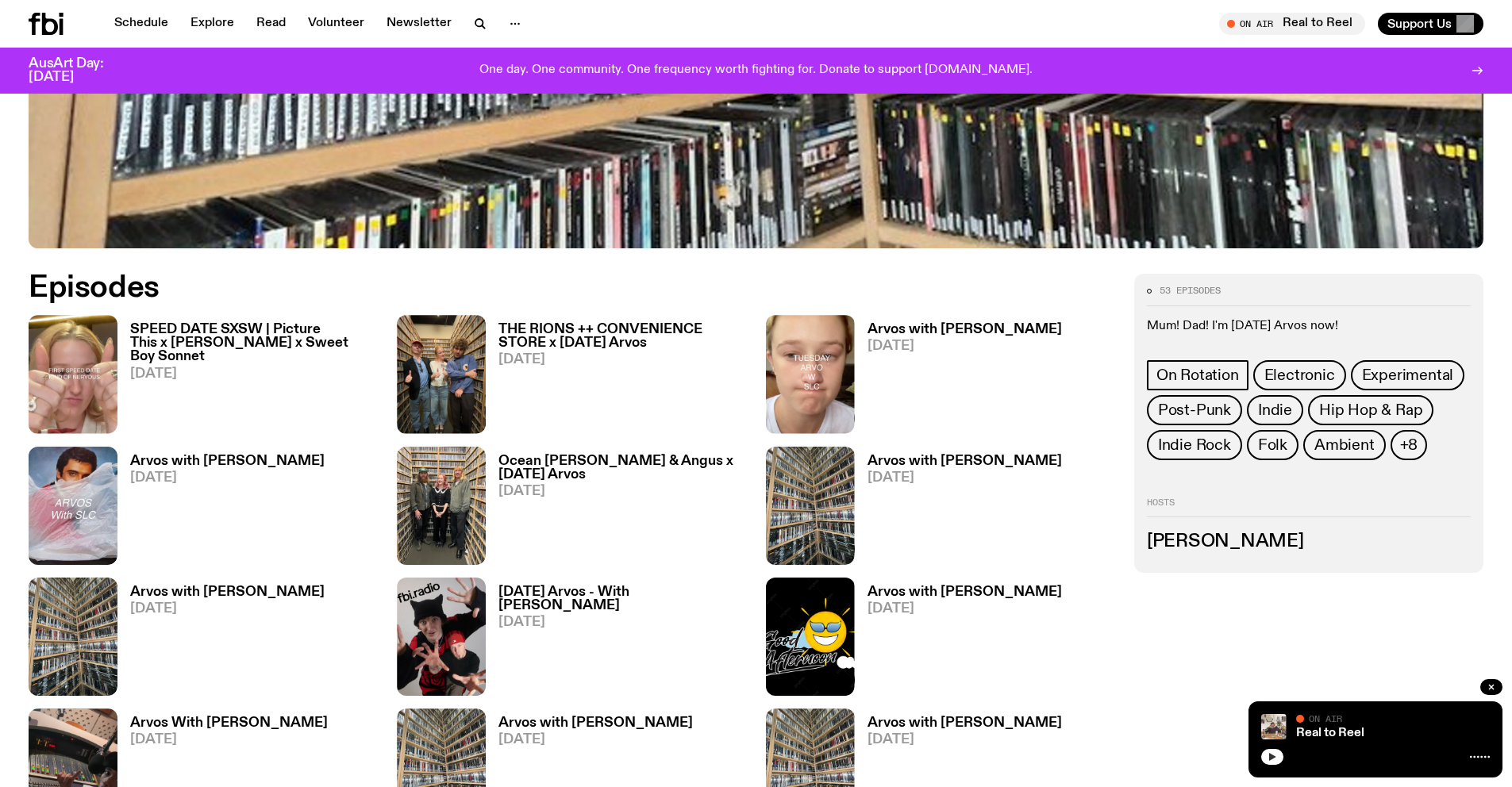
scroll to position [786, 0]
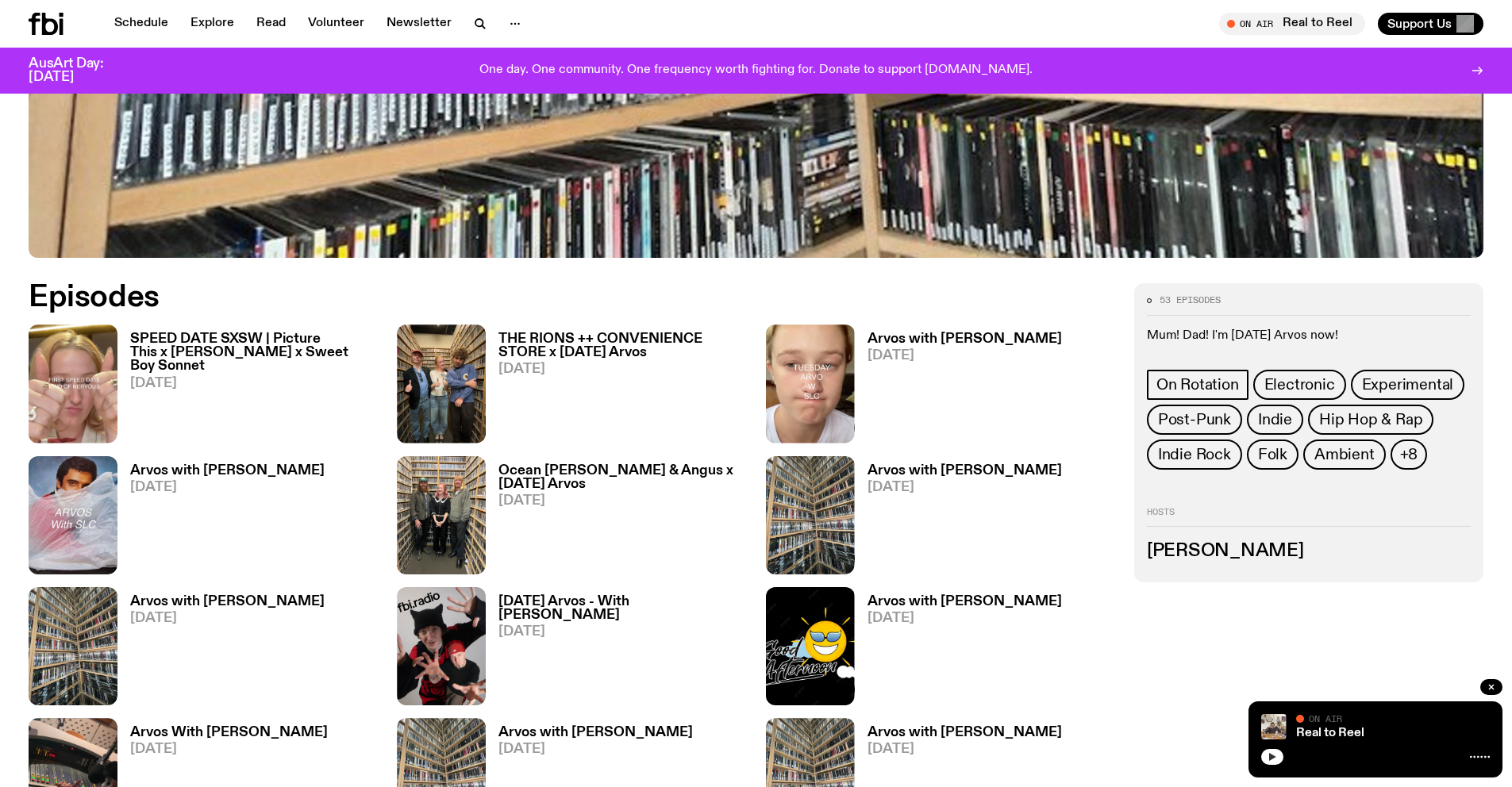
click at [234, 464] on h3 "Arvos with [PERSON_NAME]" at bounding box center [227, 471] width 194 height 14
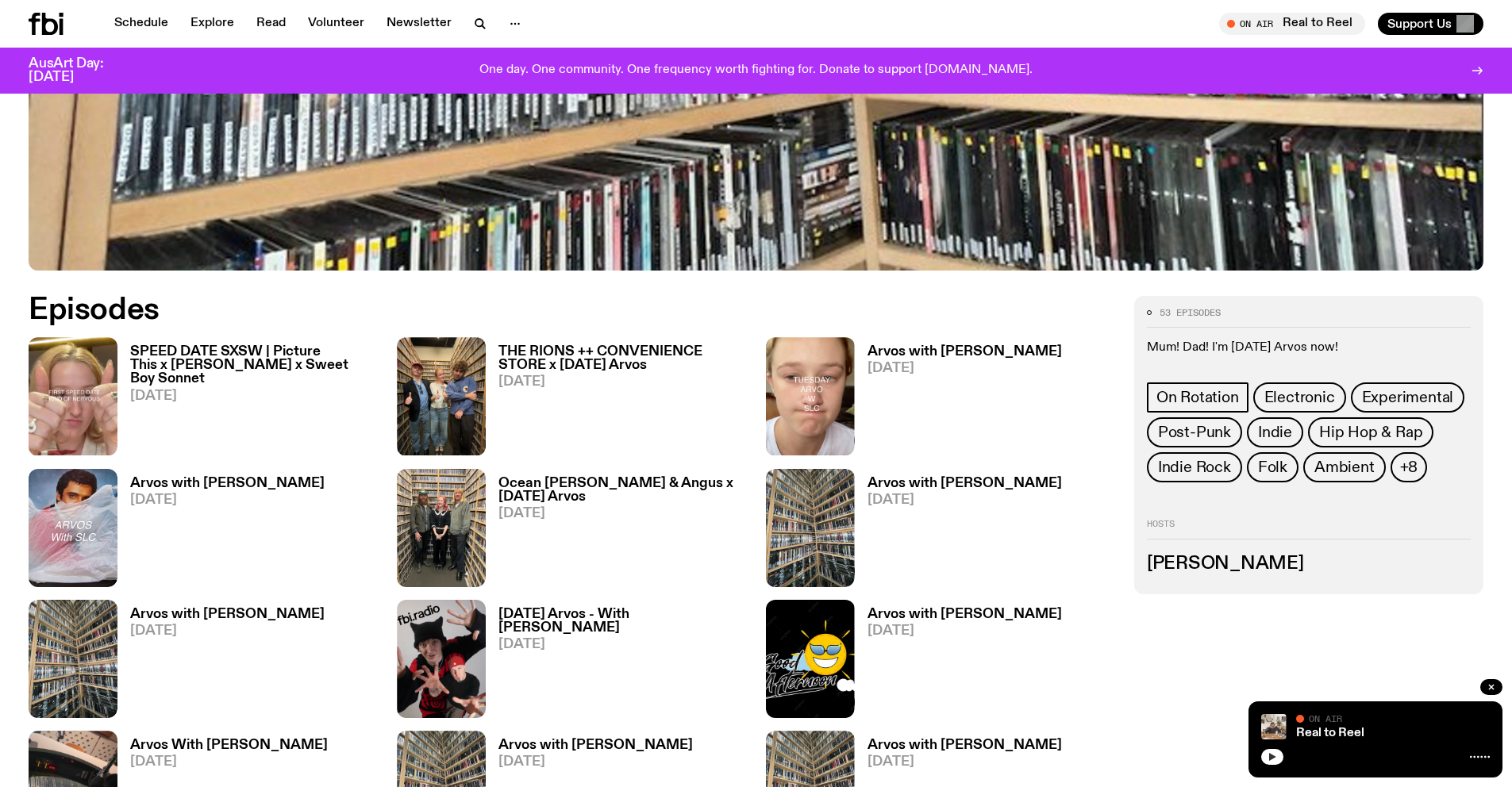
click at [766, 352] on h3 "Arvos with [PERSON_NAME]" at bounding box center [964, 353] width 194 height 14
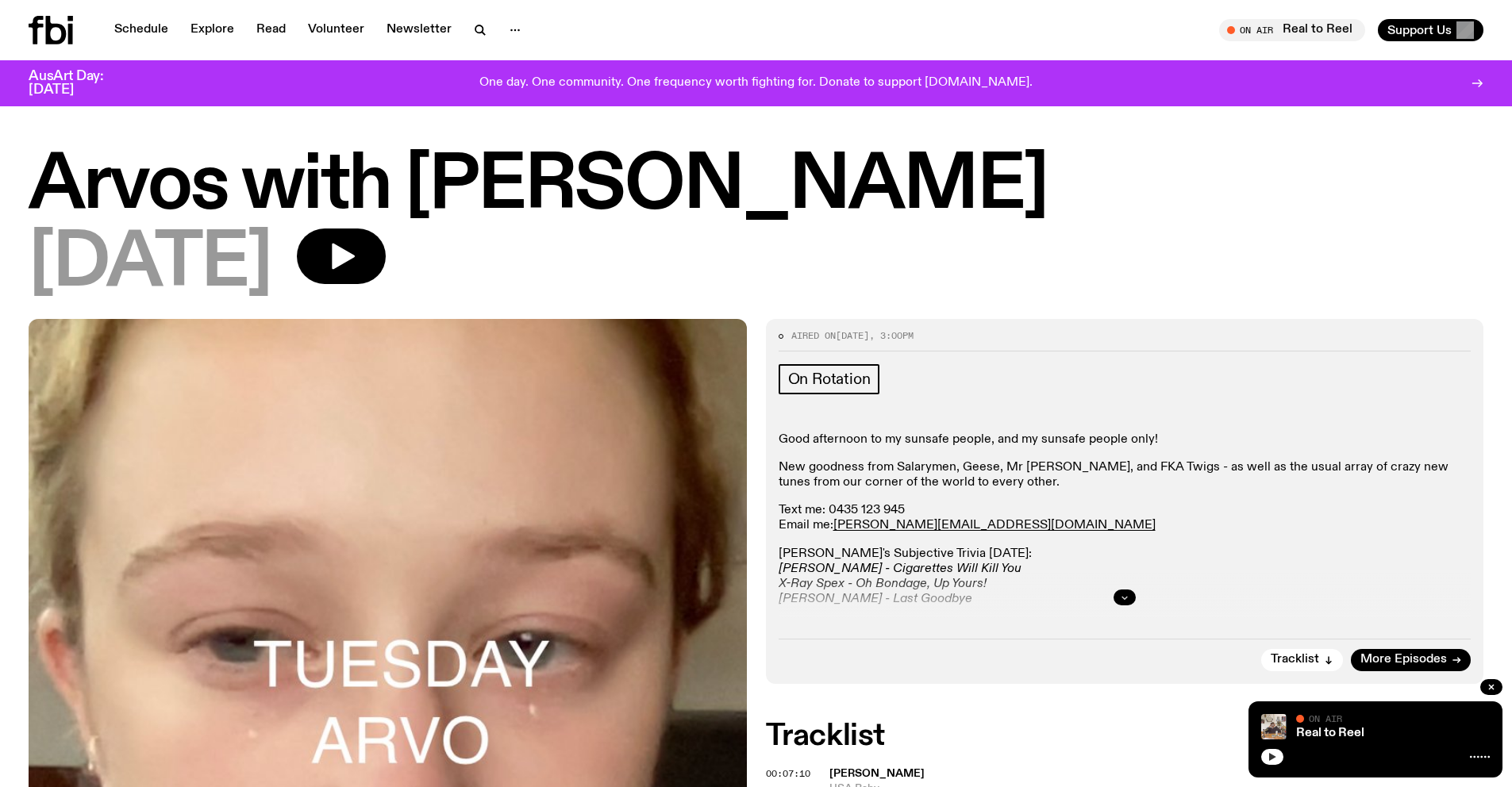
click at [766, 594] on button "button" at bounding box center [1125, 598] width 22 height 16
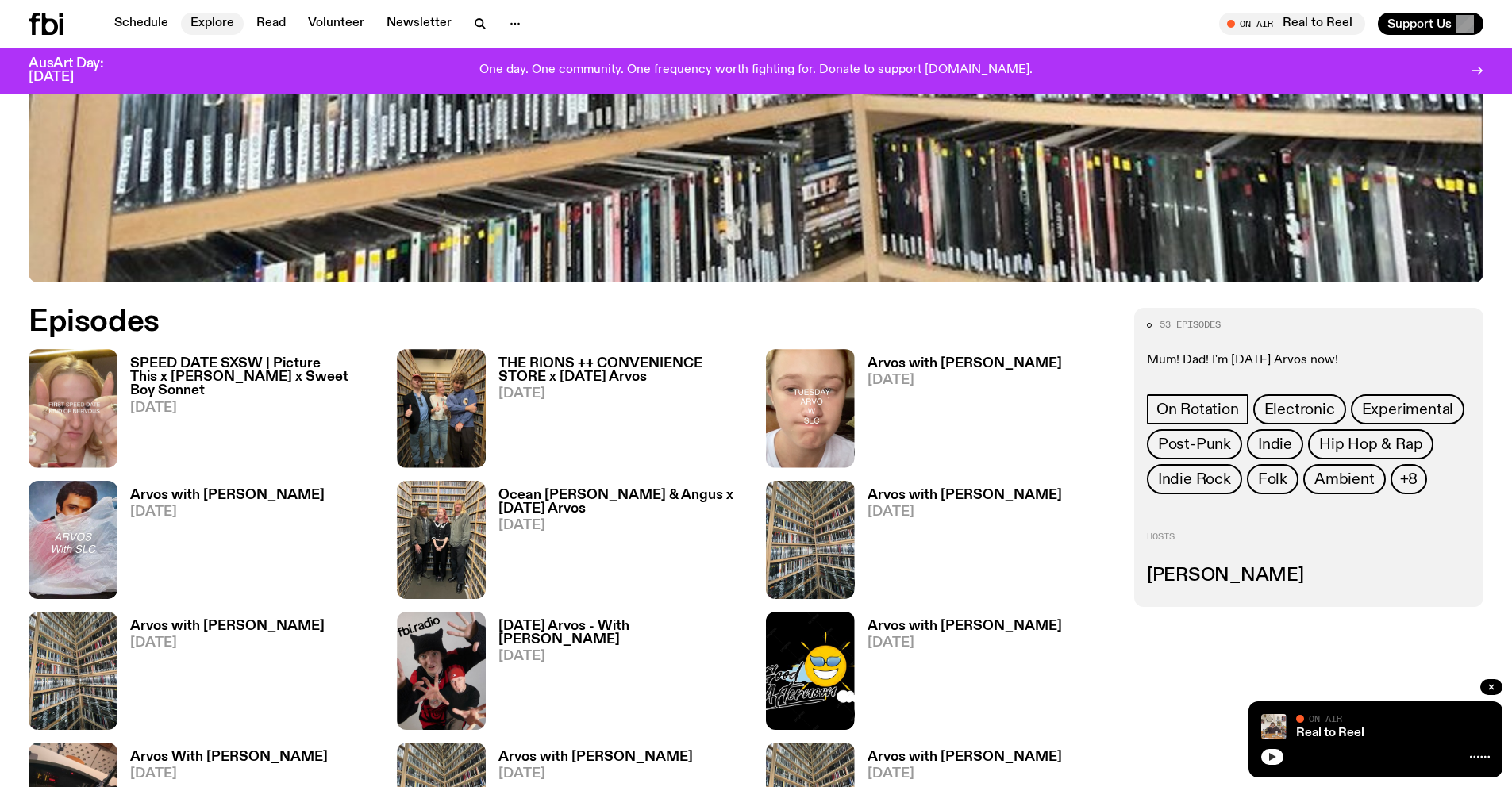
scroll to position [760, 0]
click at [630, 362] on h3 "THE RIONS ++ CONVENIENCE STORE x [DATE] Arvos" at bounding box center [622, 371] width 248 height 27
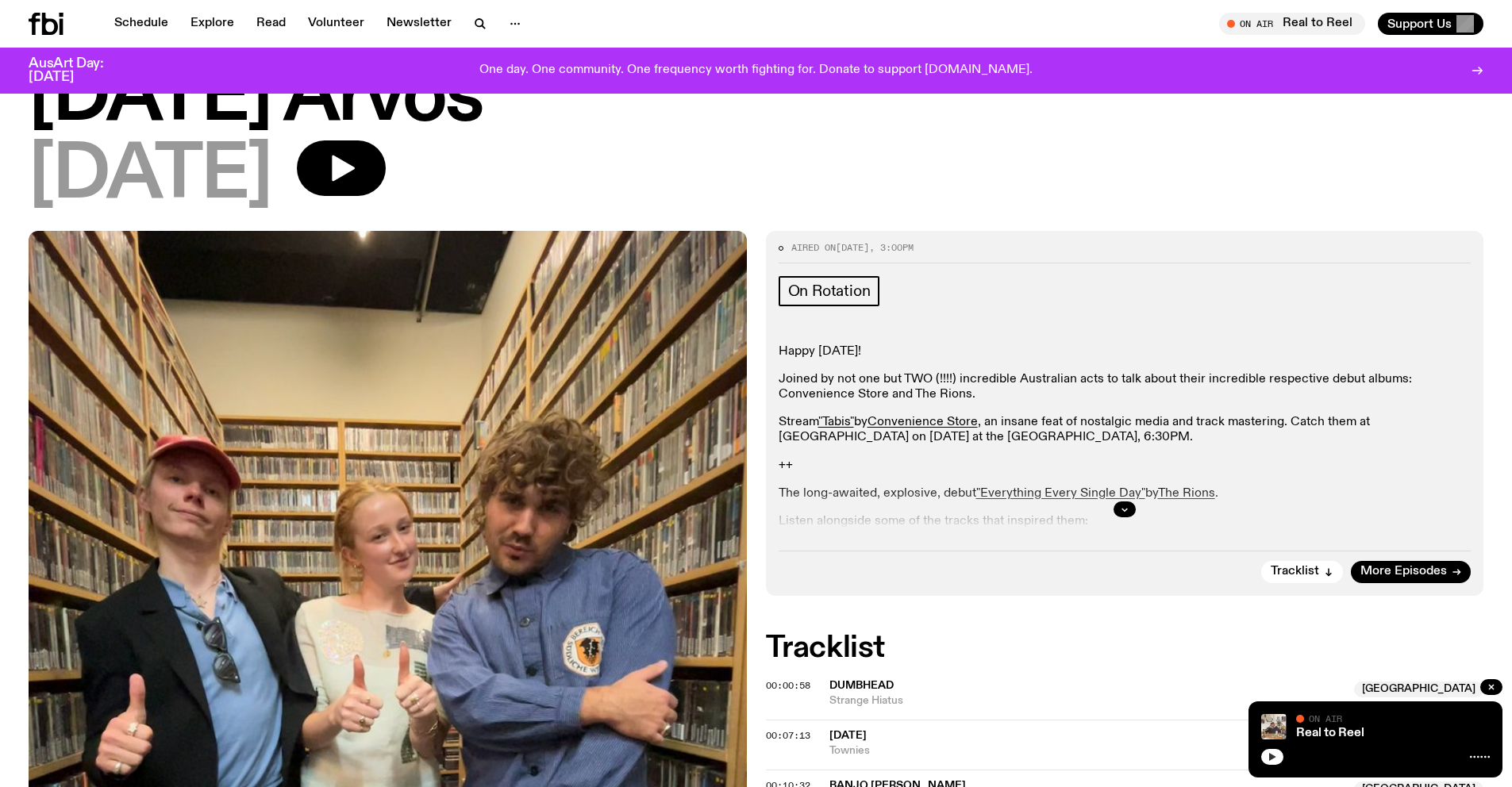
scroll to position [164, 0]
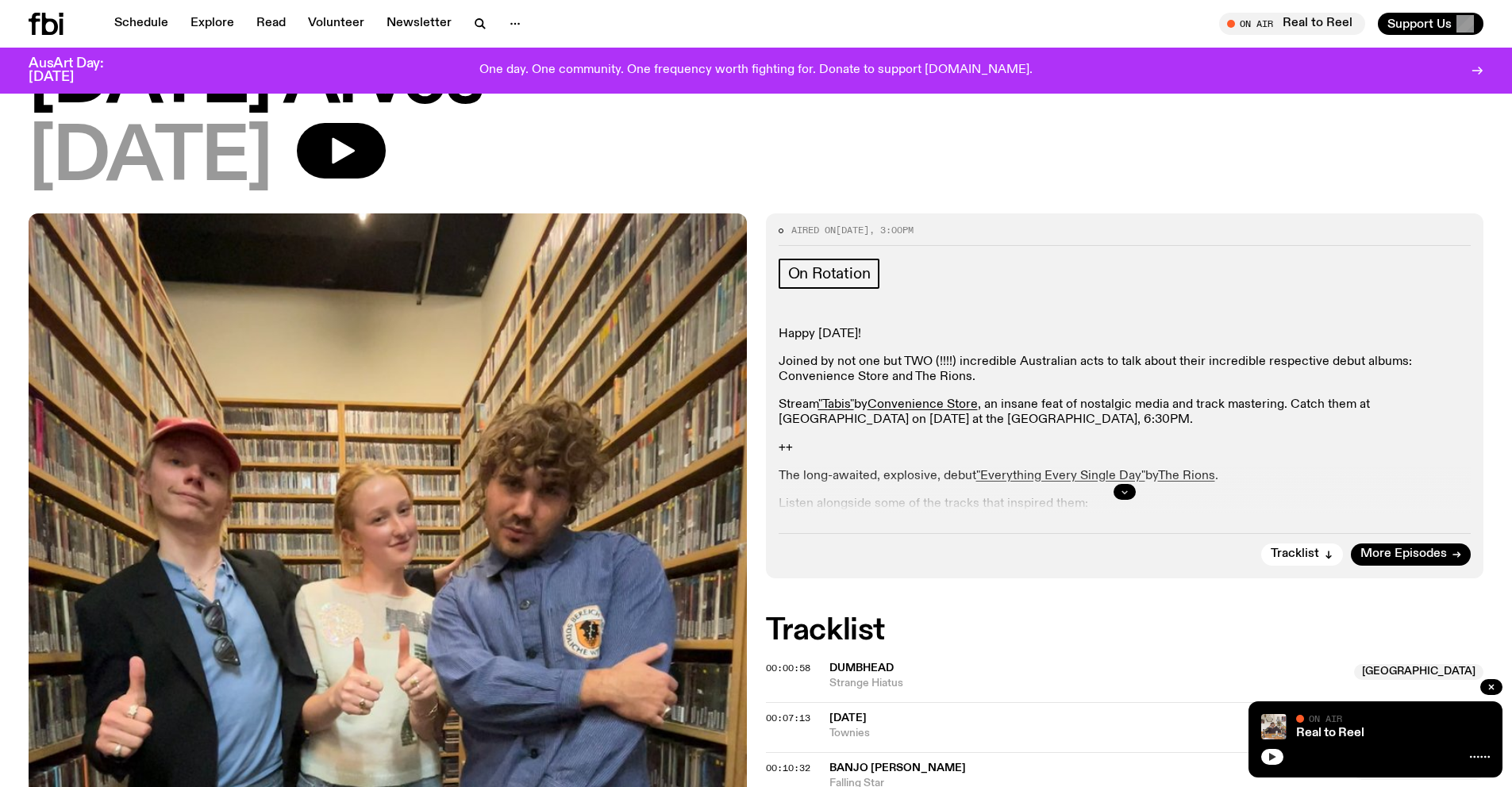
click at [766, 494] on icon "button" at bounding box center [1125, 492] width 10 height 10
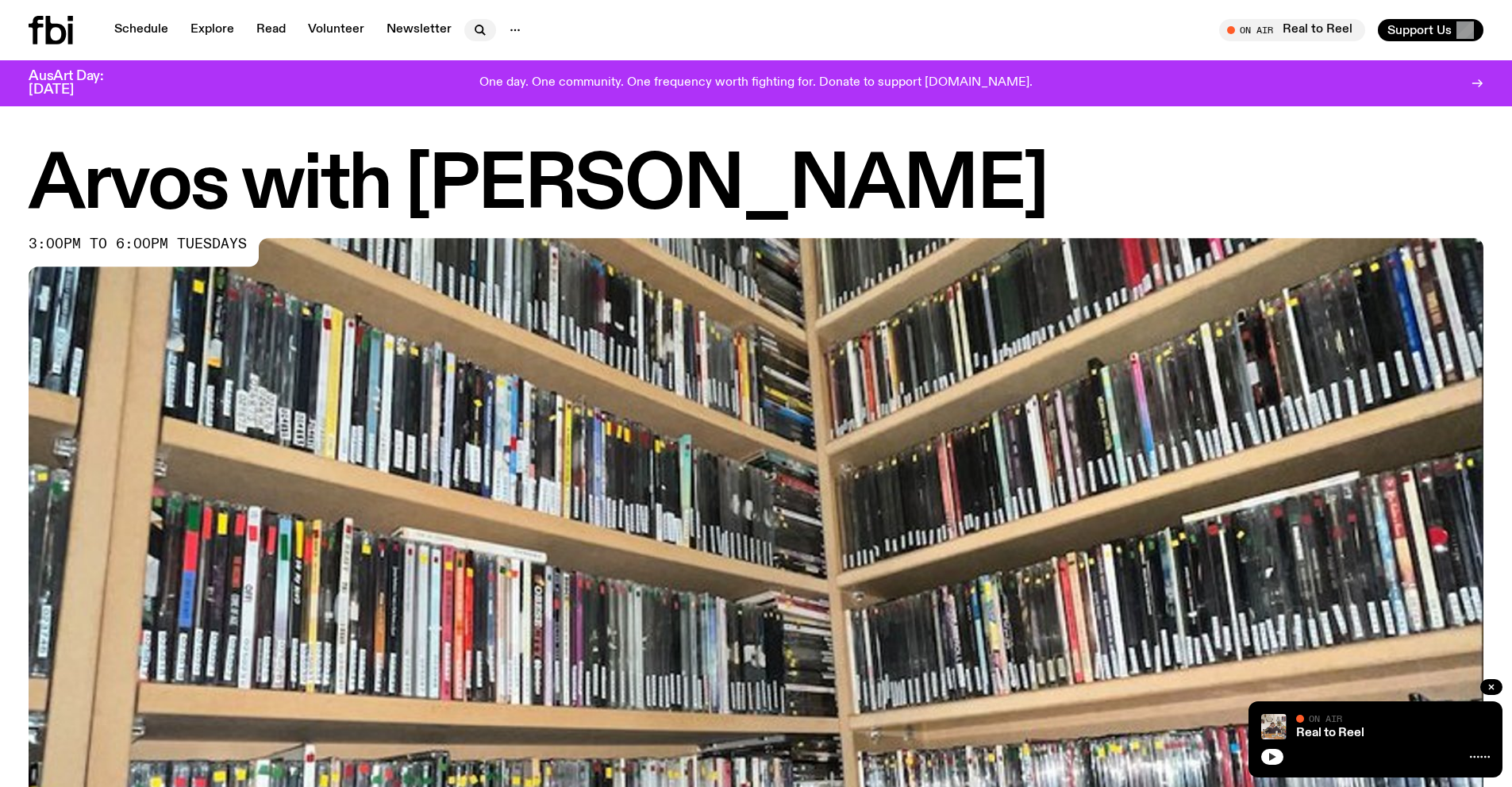
click at [474, 38] on icon "button" at bounding box center [479, 30] width 19 height 19
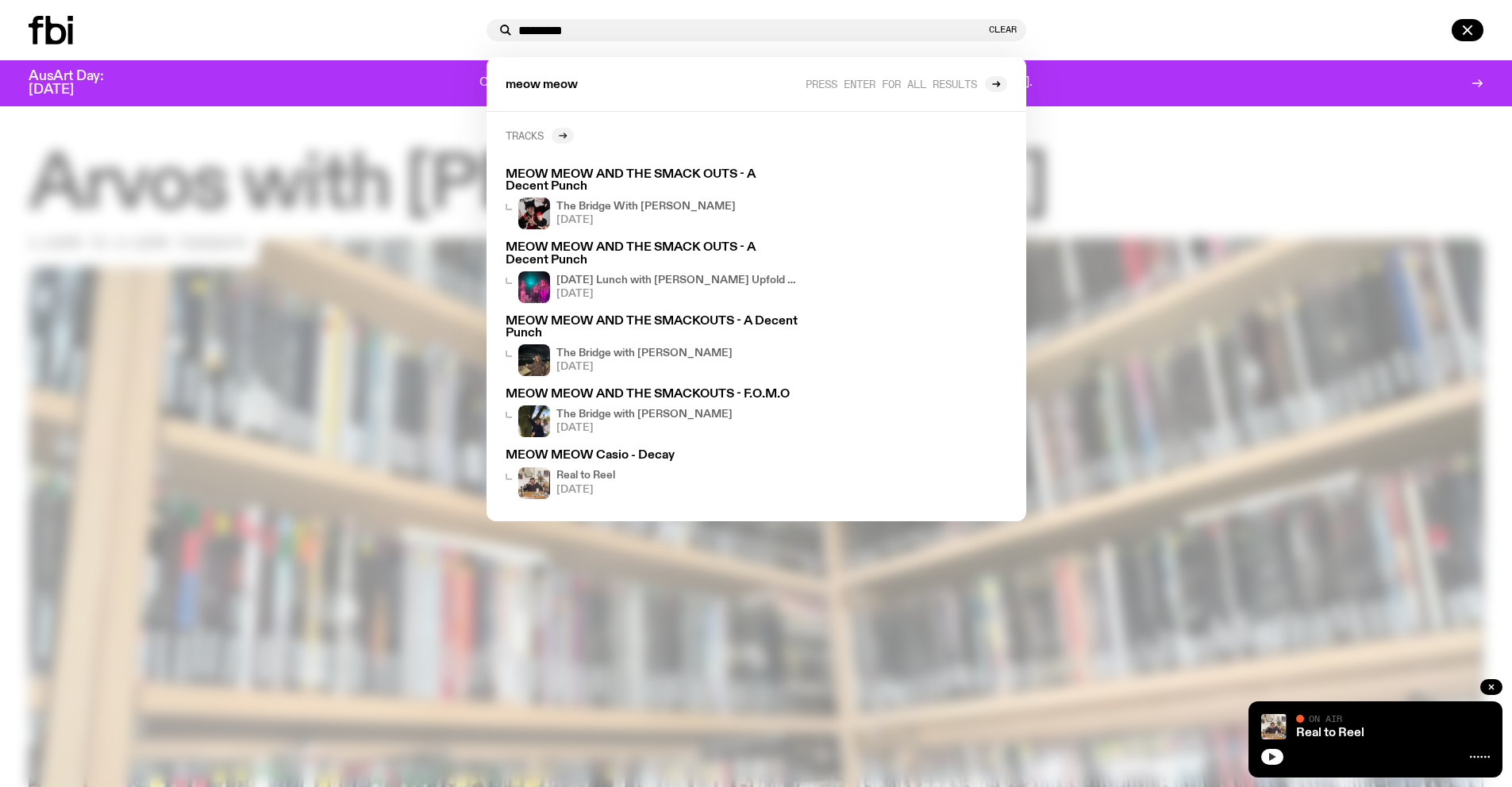
type input "*********"
click at [559, 137] on icon at bounding box center [563, 135] width 10 height 10
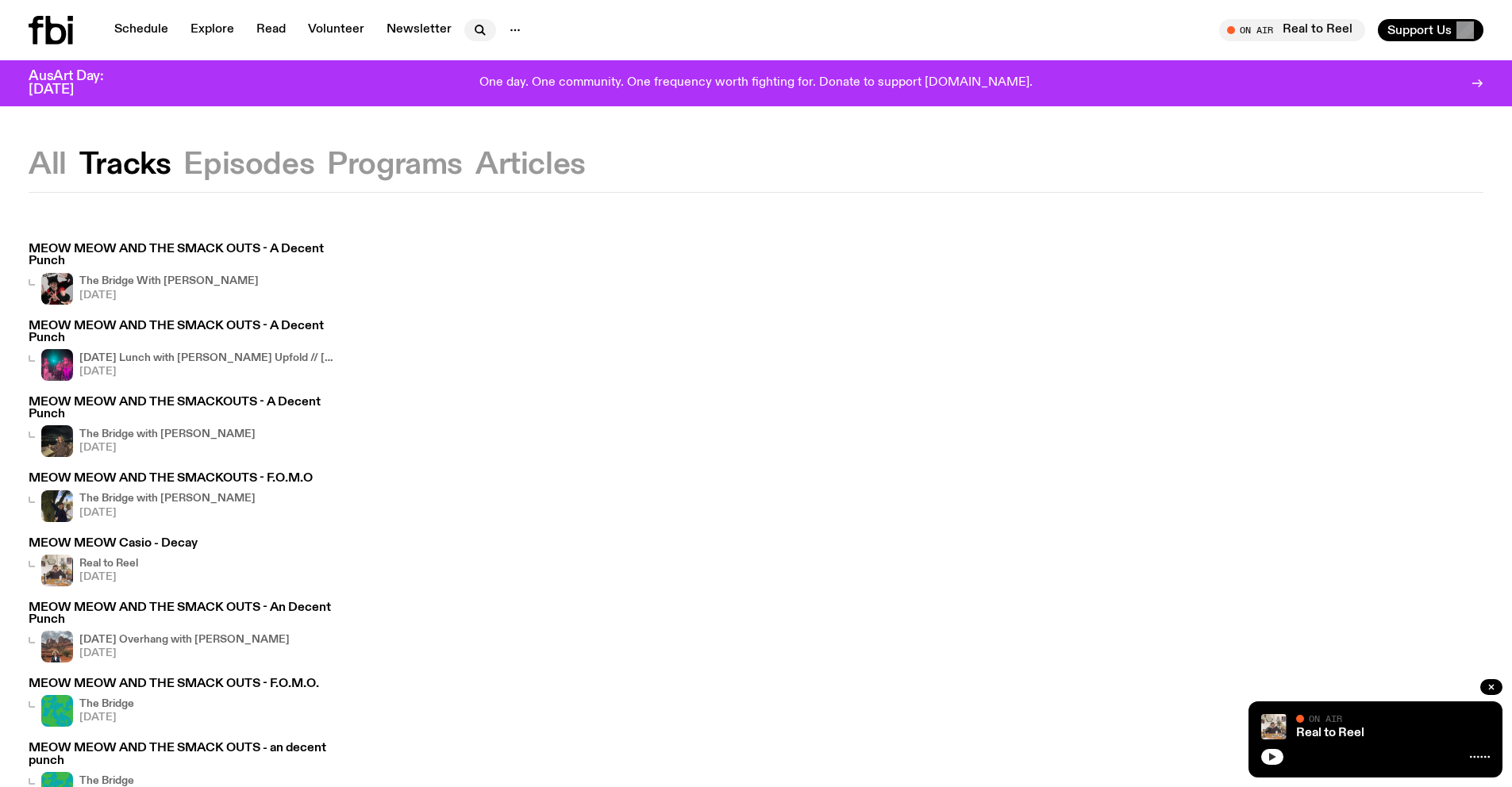
click at [470, 35] on icon "button" at bounding box center [479, 30] width 19 height 19
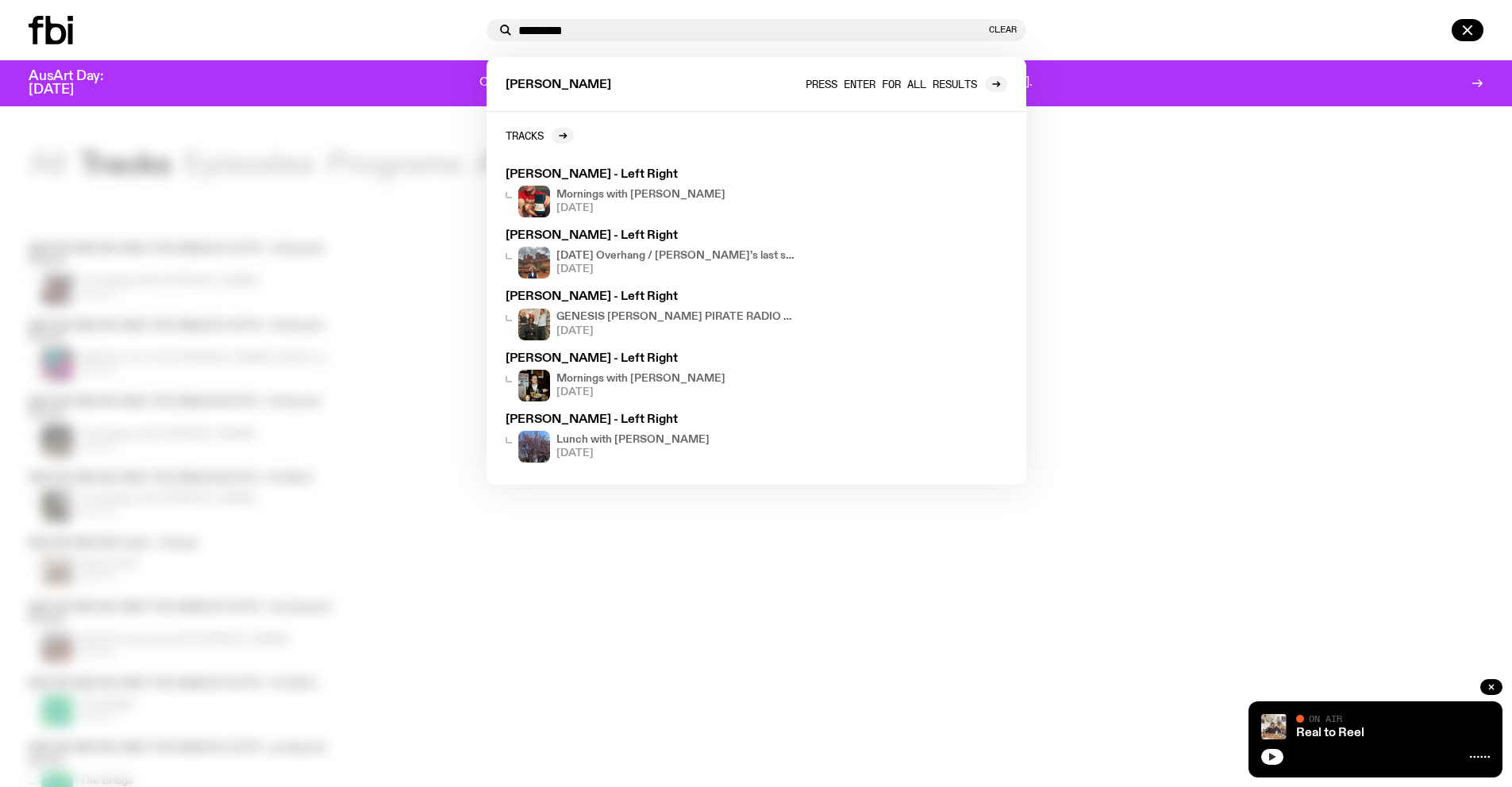
type input "*********"
click at [766, 84] on span "Press enter for all results" at bounding box center [891, 84] width 171 height 12
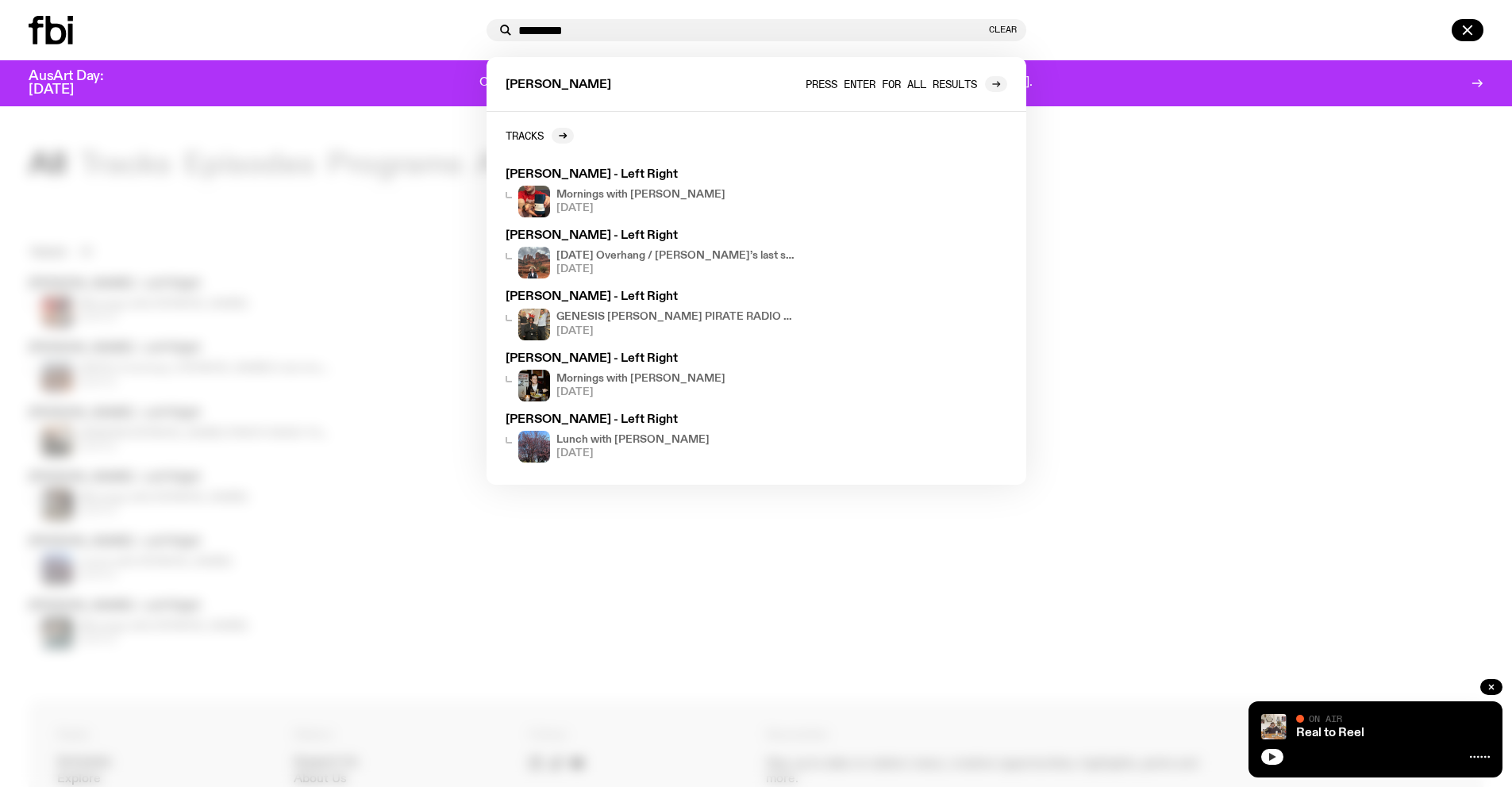
click at [766, 84] on icon at bounding box center [995, 84] width 7 height 0
click at [766, 76] on link "Press enter for all results" at bounding box center [906, 84] width 201 height 16
click at [766, 26] on input "*********" at bounding box center [751, 31] width 467 height 14
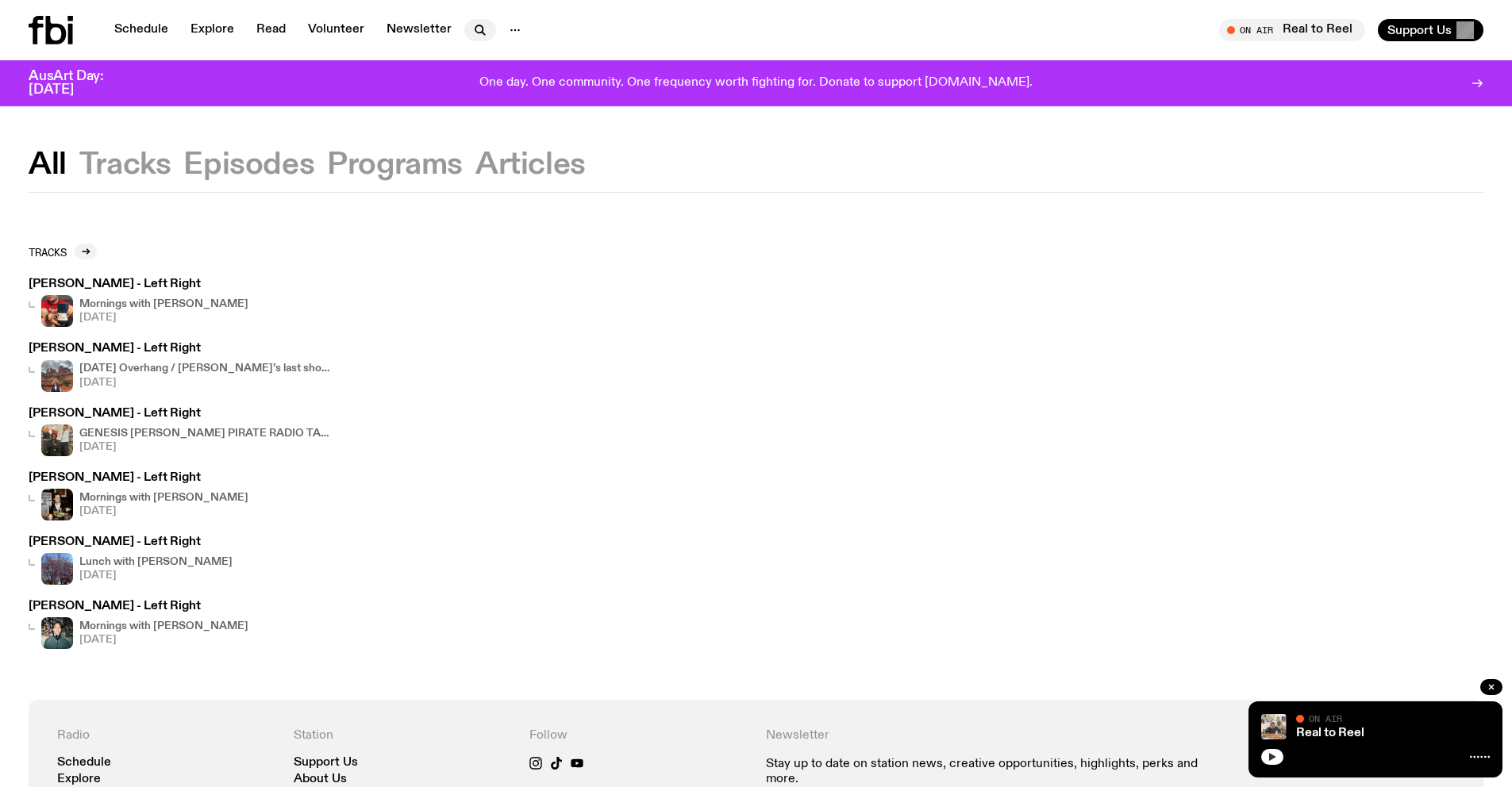
click at [464, 25] on button "button" at bounding box center [480, 30] width 32 height 22
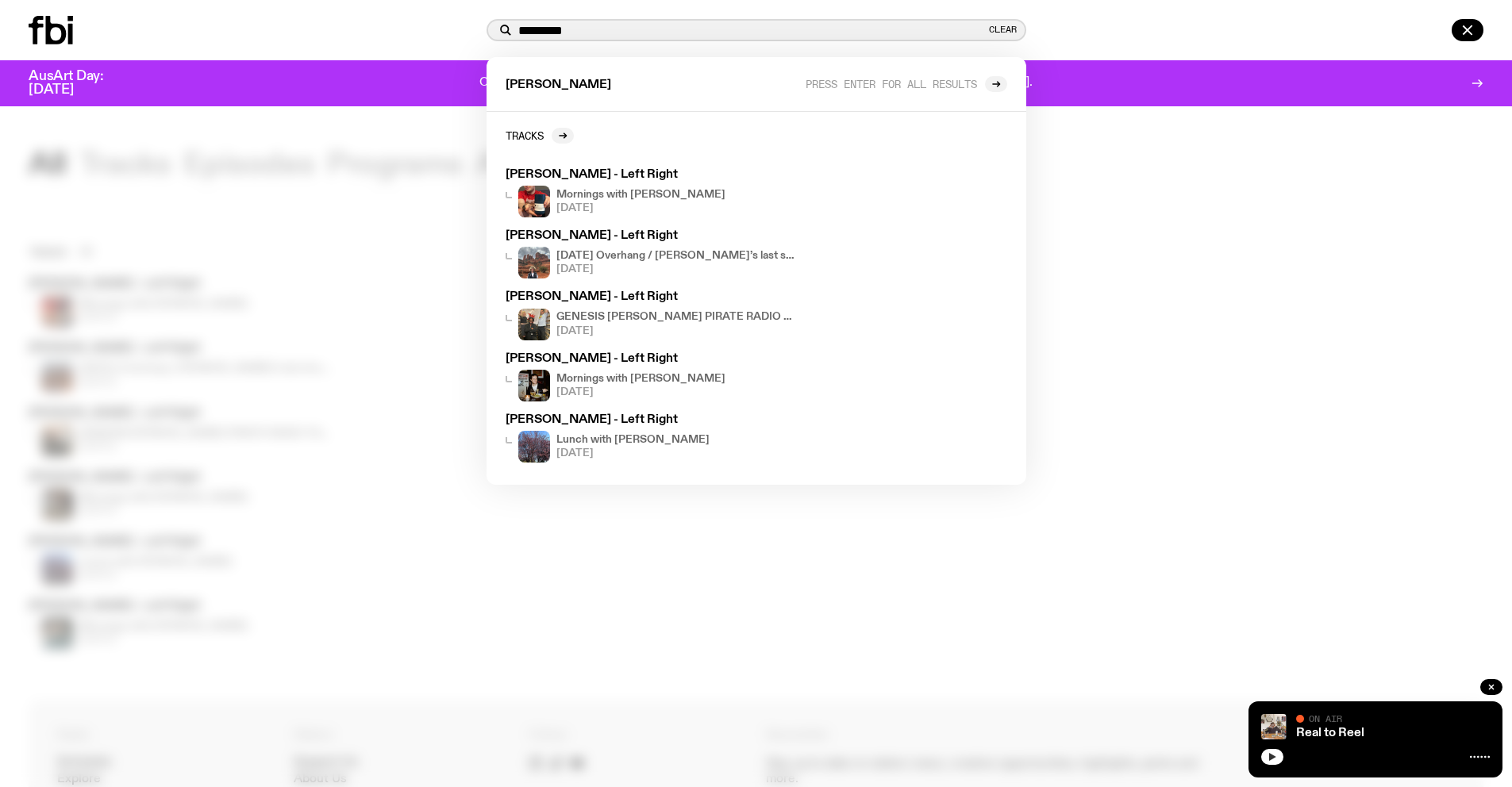
click at [620, 33] on input "*********" at bounding box center [751, 31] width 467 height 14
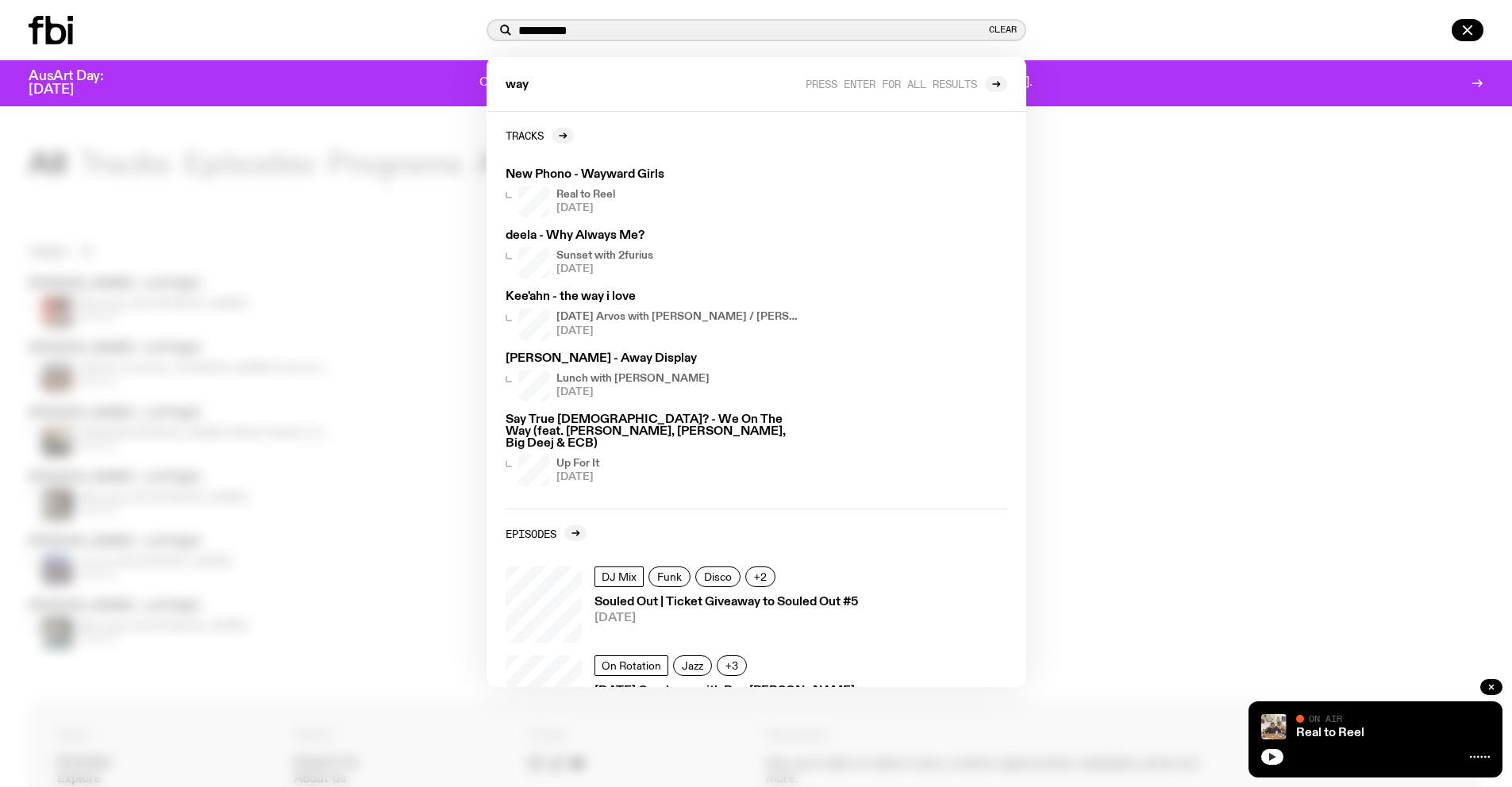
type input "**********"
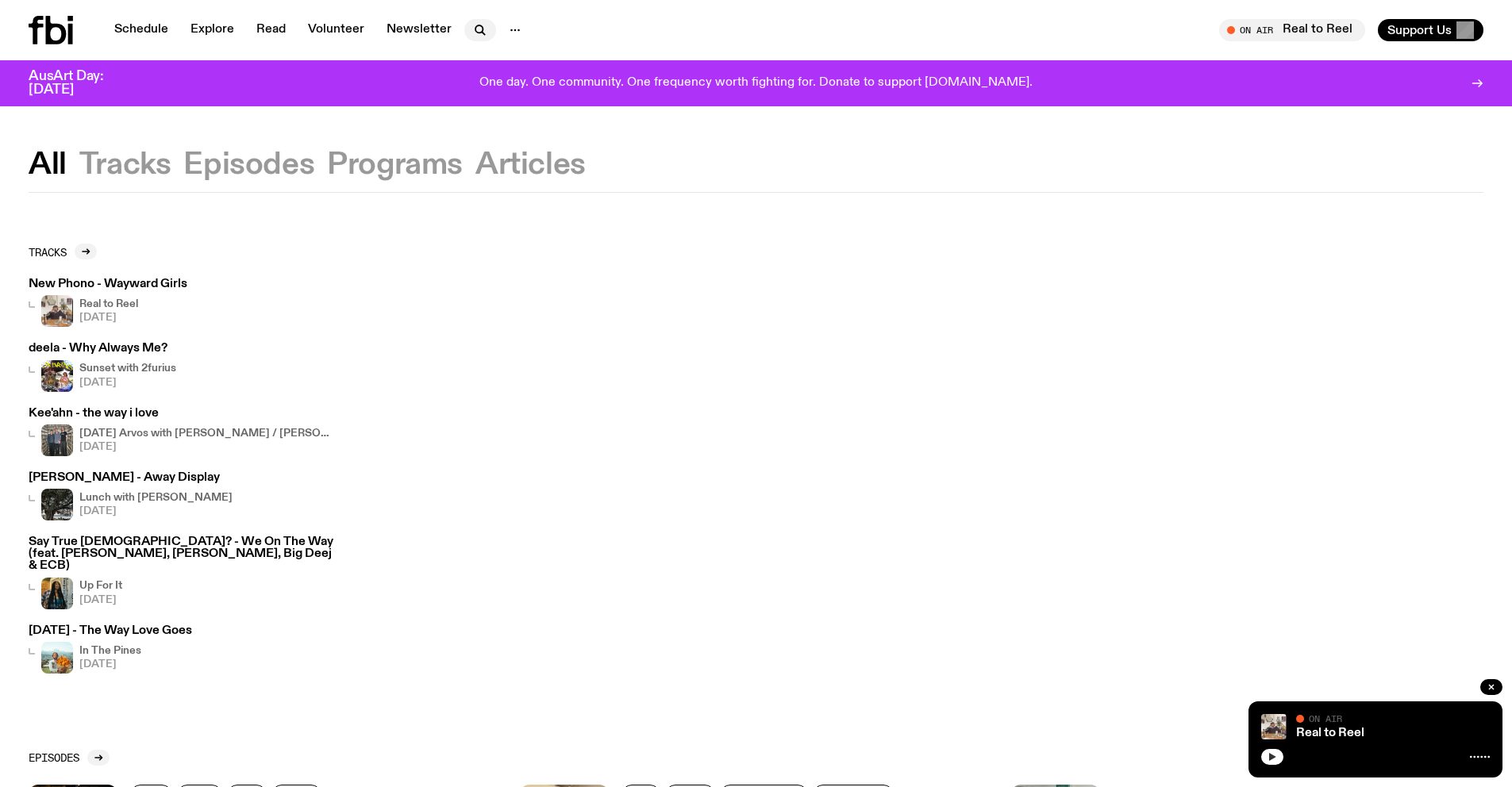
click at [478, 30] on icon "button" at bounding box center [479, 30] width 19 height 19
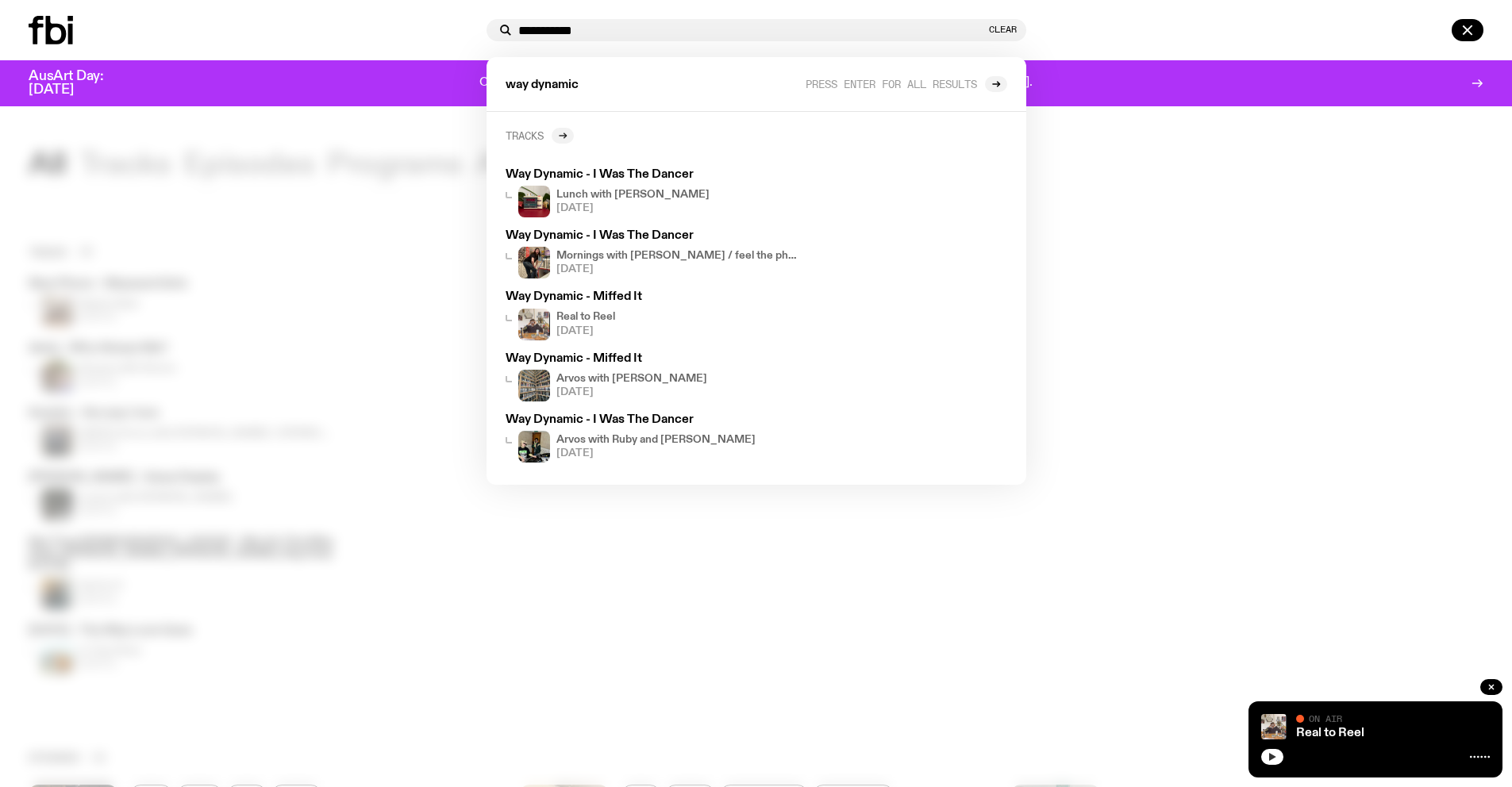
click at [564, 138] on icon at bounding box center [563, 135] width 10 height 10
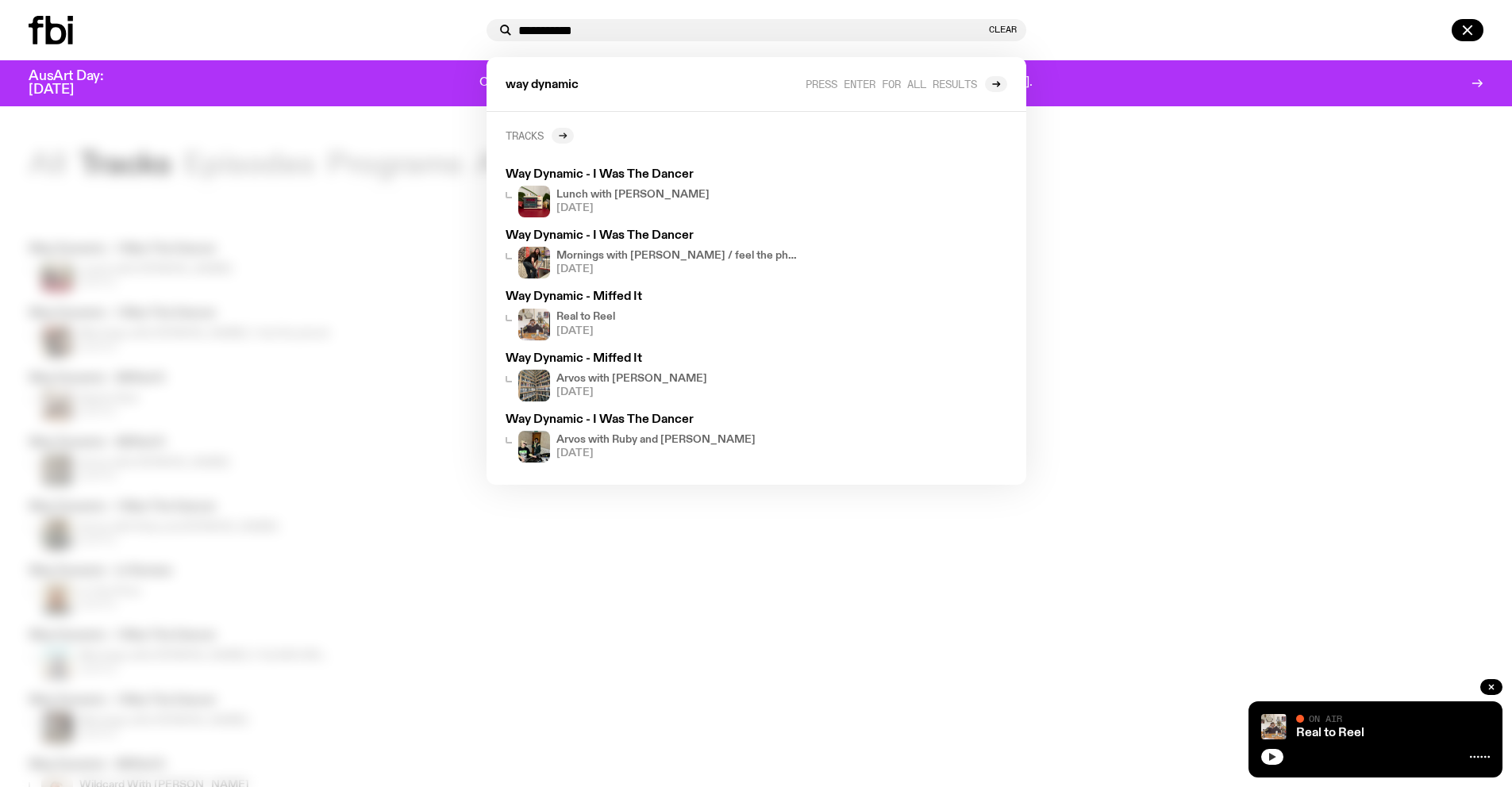
click at [561, 134] on icon at bounding box center [563, 135] width 10 height 10
click at [766, 80] on span "Press enter for all results" at bounding box center [891, 84] width 171 height 12
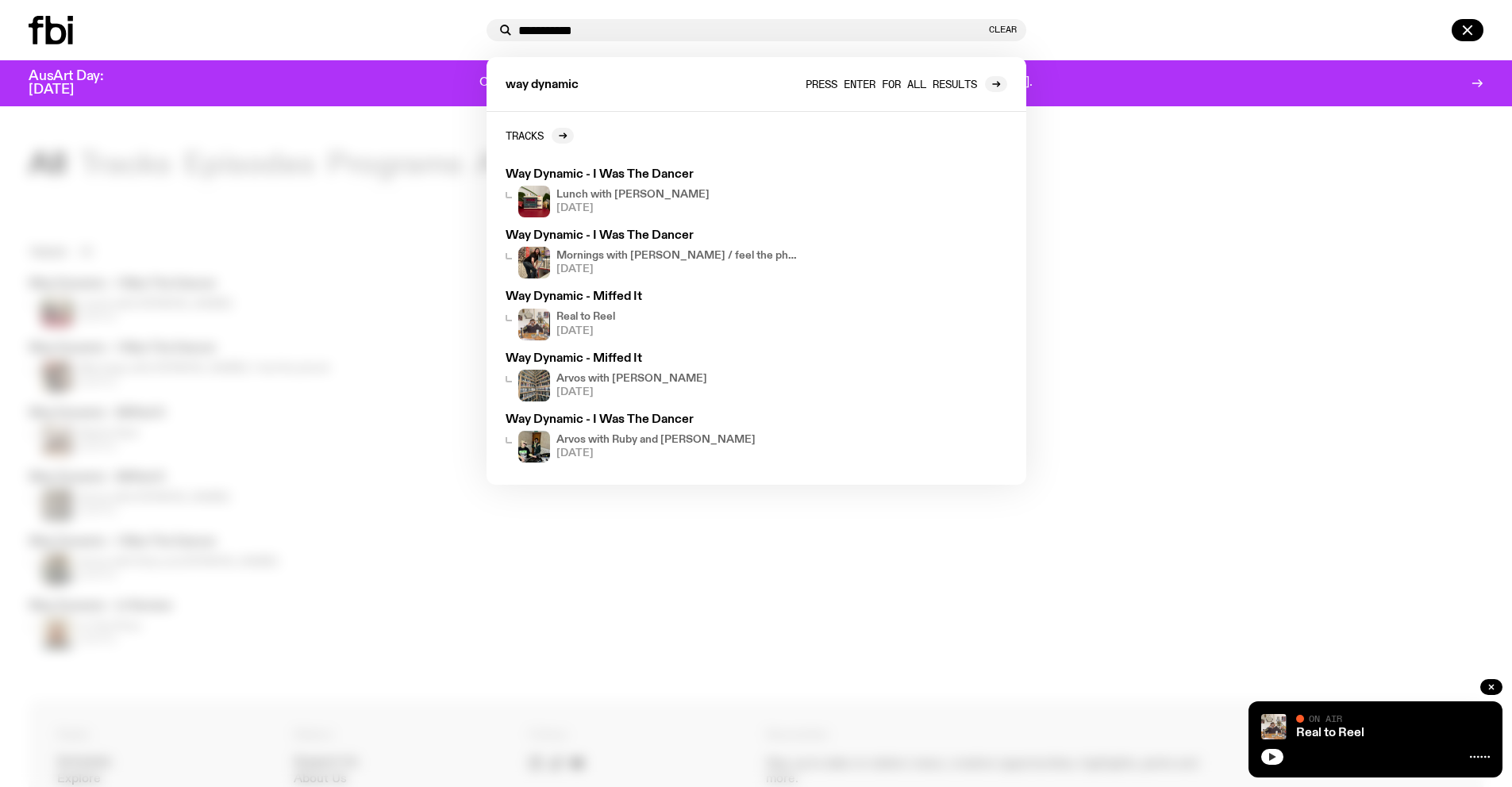
click at [766, 76] on link "Press enter for all results" at bounding box center [906, 84] width 201 height 16
click at [756, 533] on div at bounding box center [756, 394] width 1512 height 787
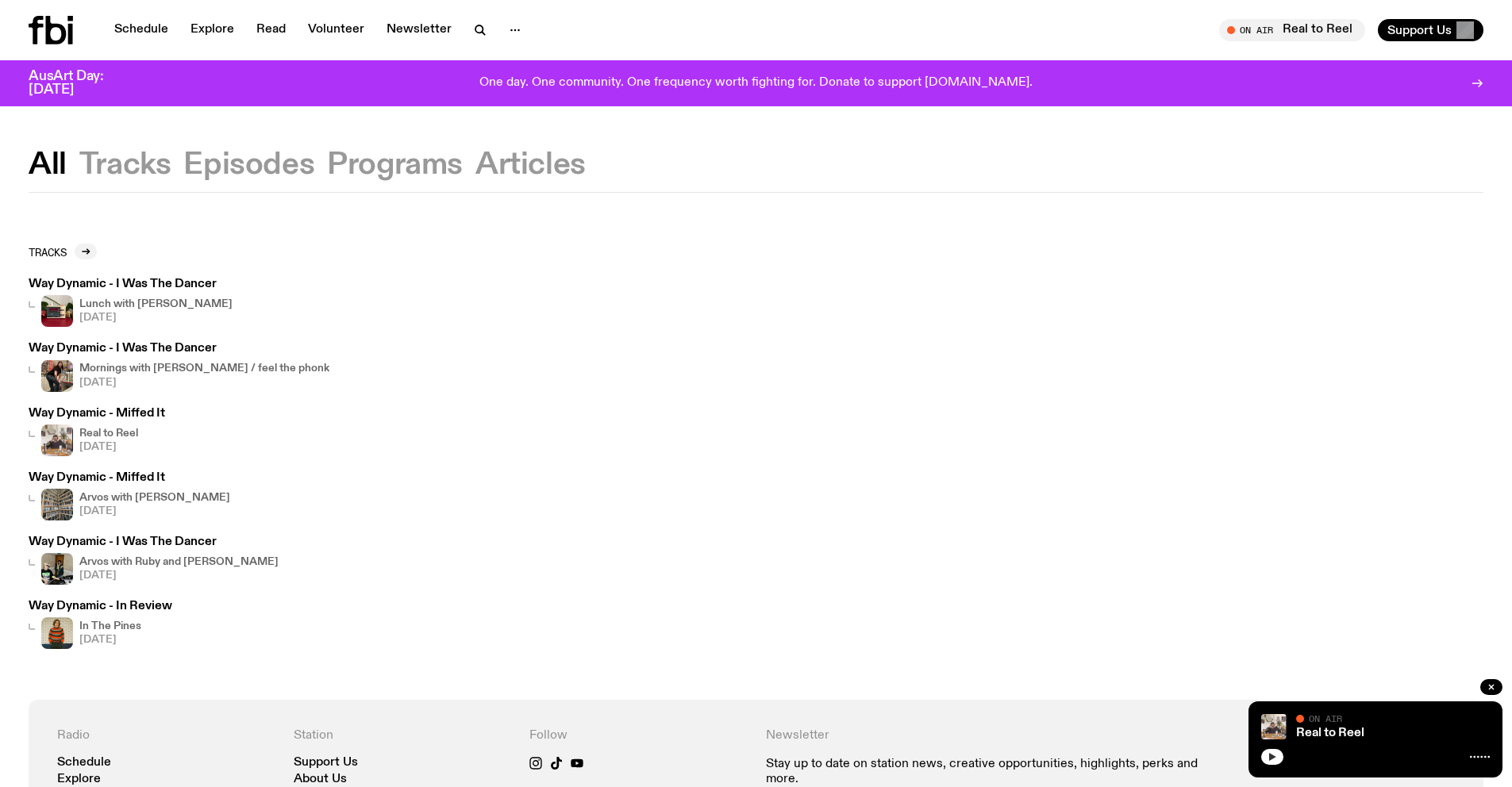
click at [143, 168] on button "Tracks" at bounding box center [126, 164] width 92 height 29
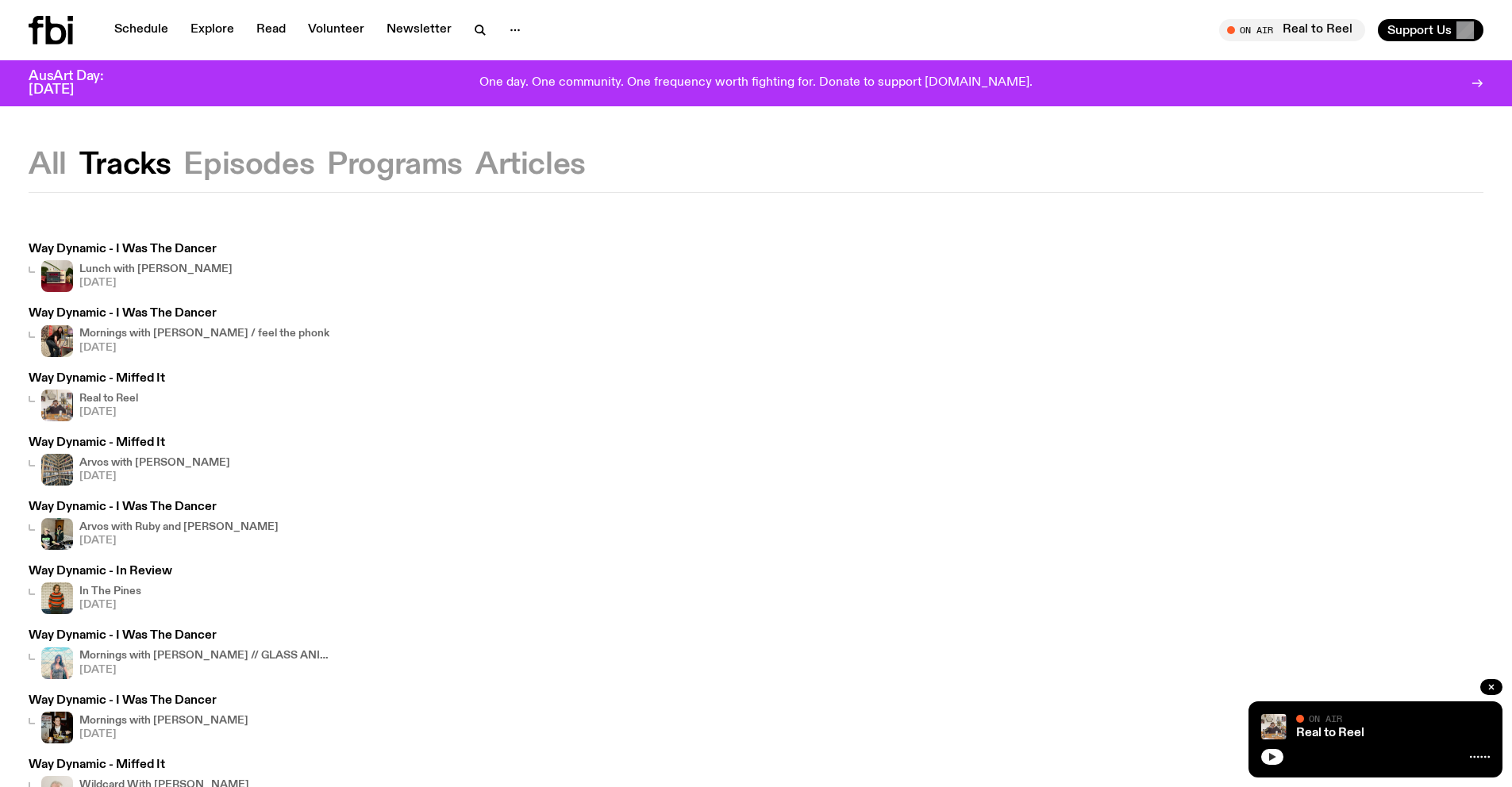
click at [275, 165] on button "Episodes" at bounding box center [248, 164] width 130 height 29
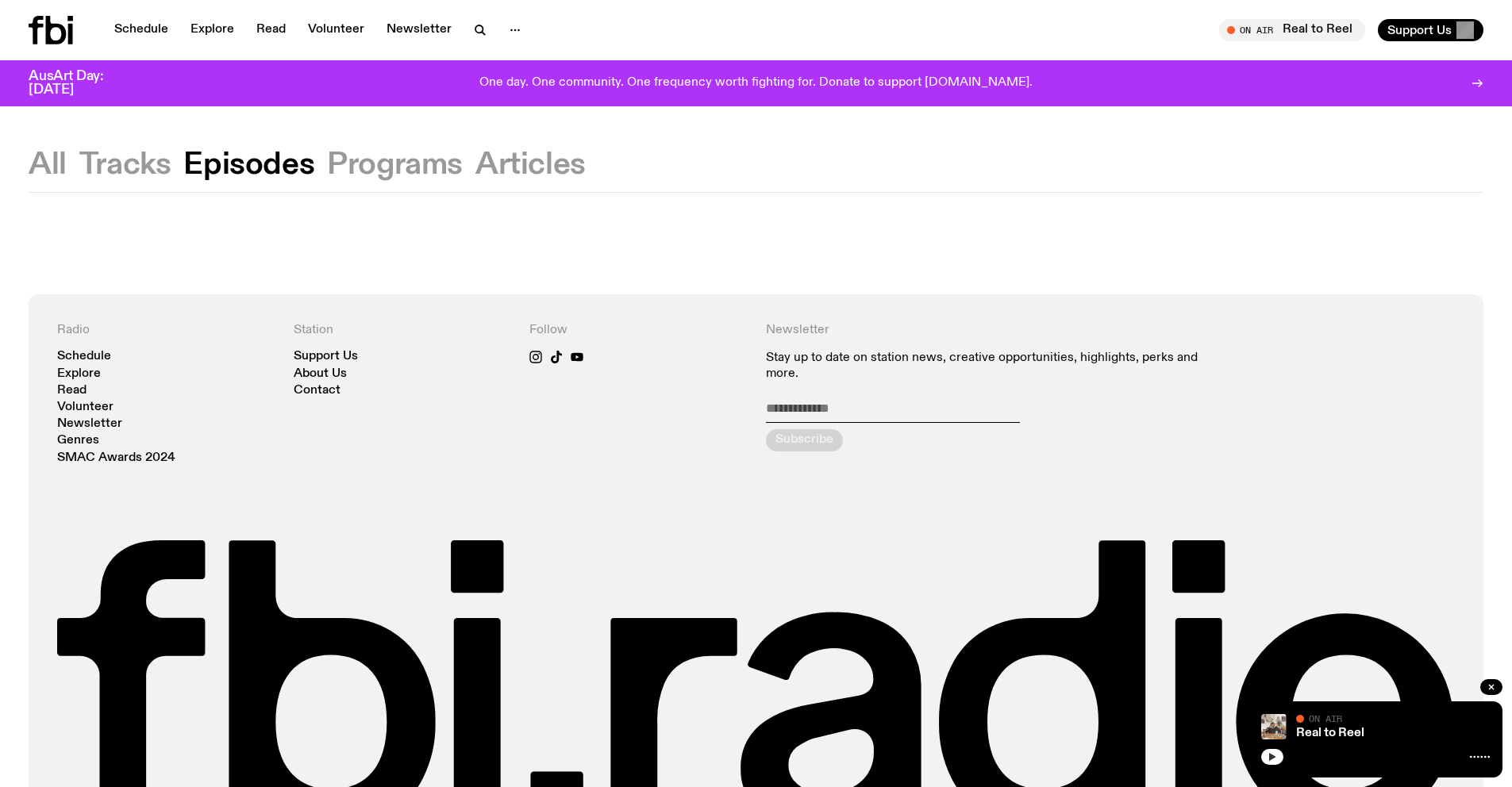
click at [372, 159] on button "Programs" at bounding box center [394, 164] width 135 height 29
click at [556, 159] on button "Articles" at bounding box center [530, 164] width 111 height 29
click at [80, 162] on button "Tracks" at bounding box center [126, 164] width 92 height 29
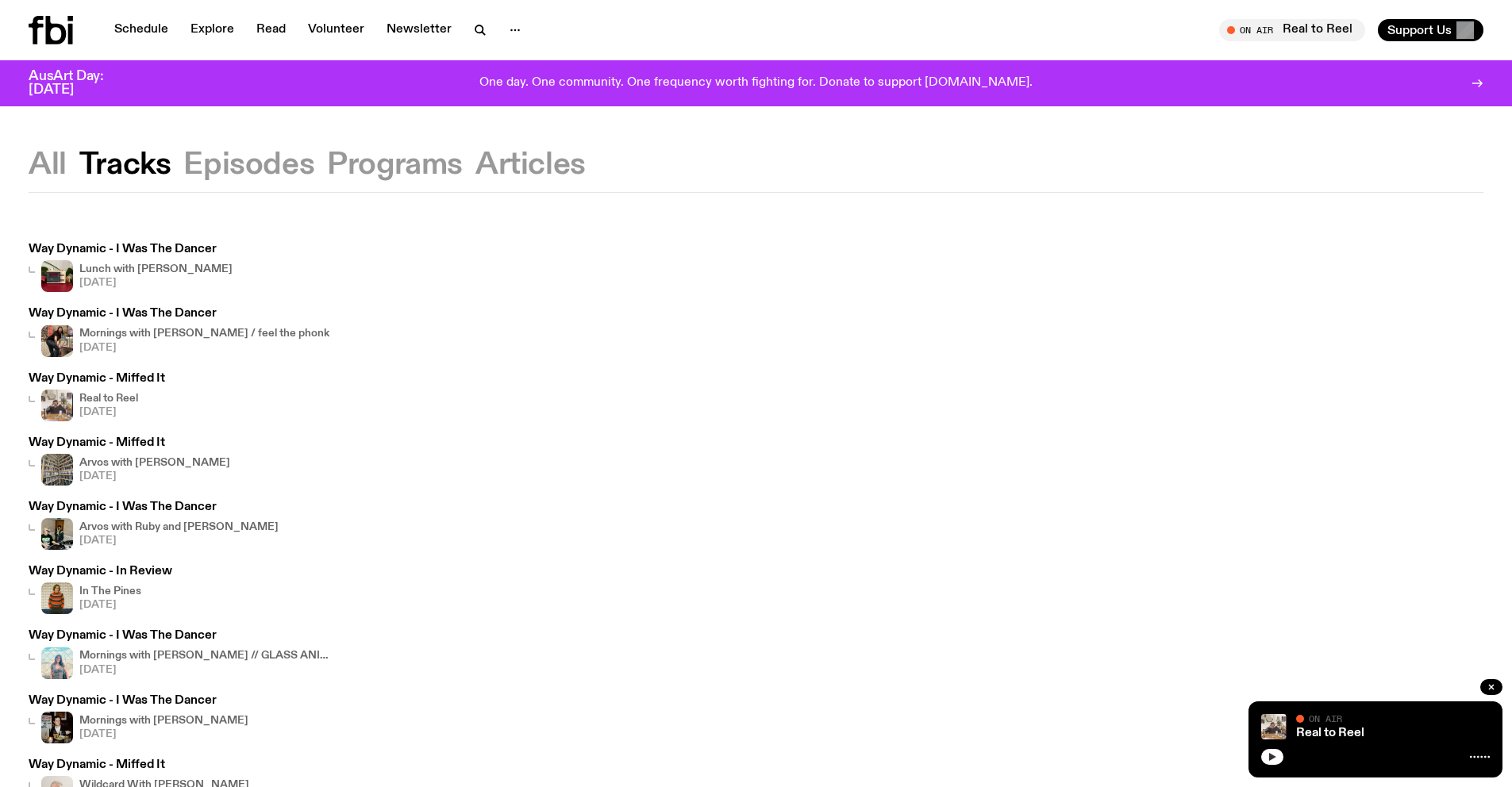
click at [59, 169] on button "All" at bounding box center [48, 164] width 38 height 29
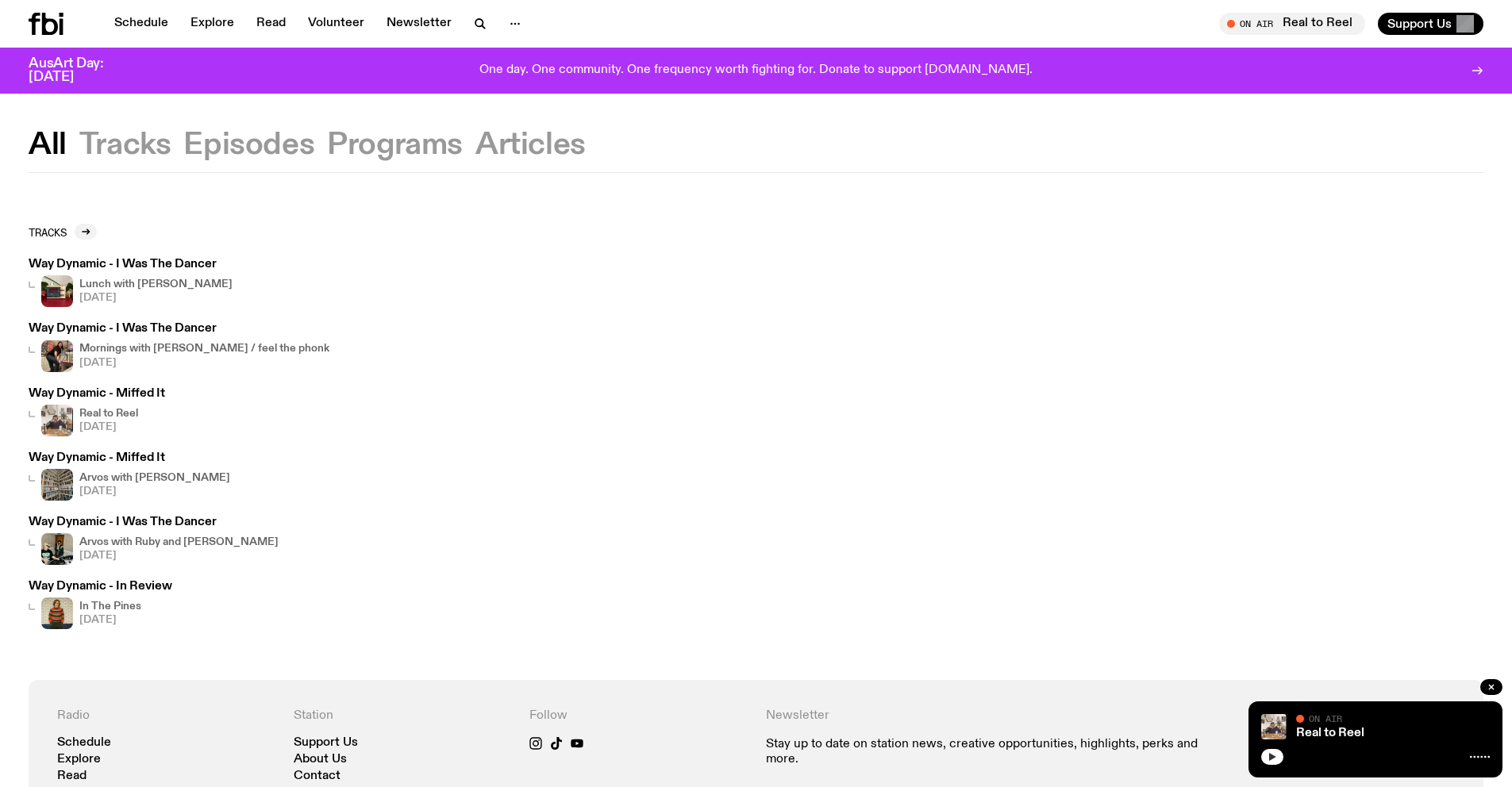
scroll to position [32, 0]
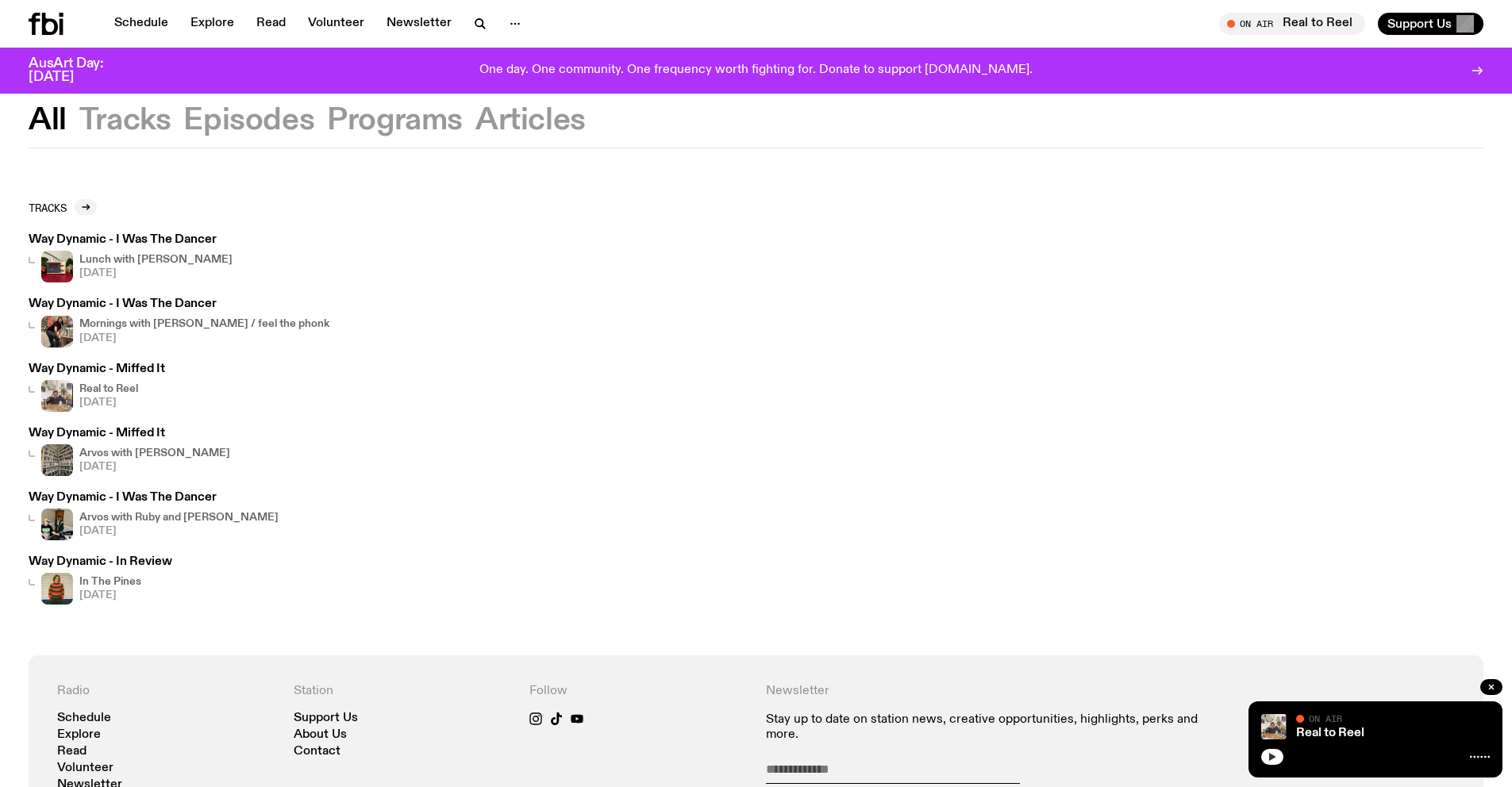
click at [108, 130] on button "Tracks" at bounding box center [126, 121] width 92 height 29
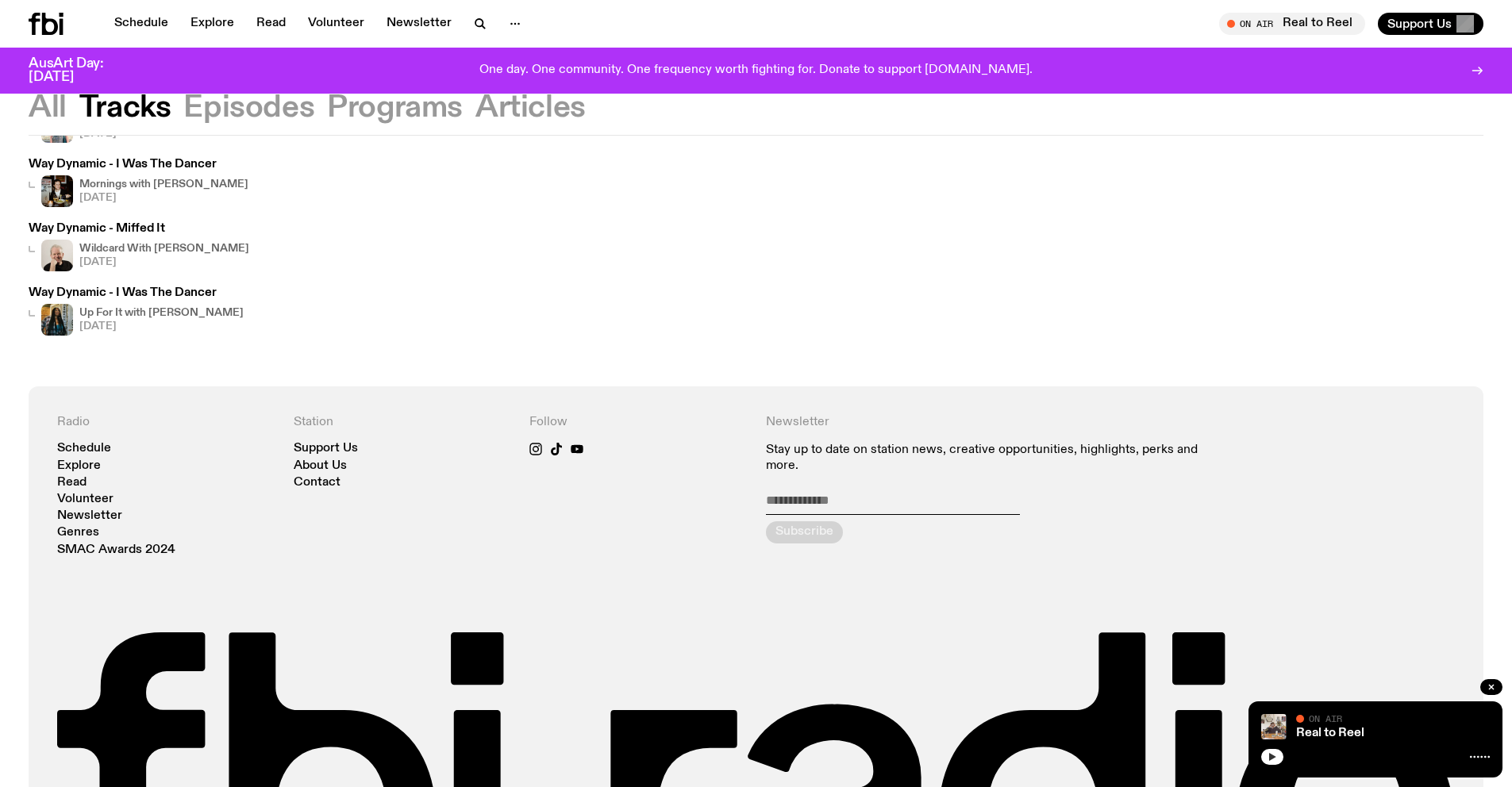
scroll to position [14, 0]
